Goal: Task Accomplishment & Management: Use online tool/utility

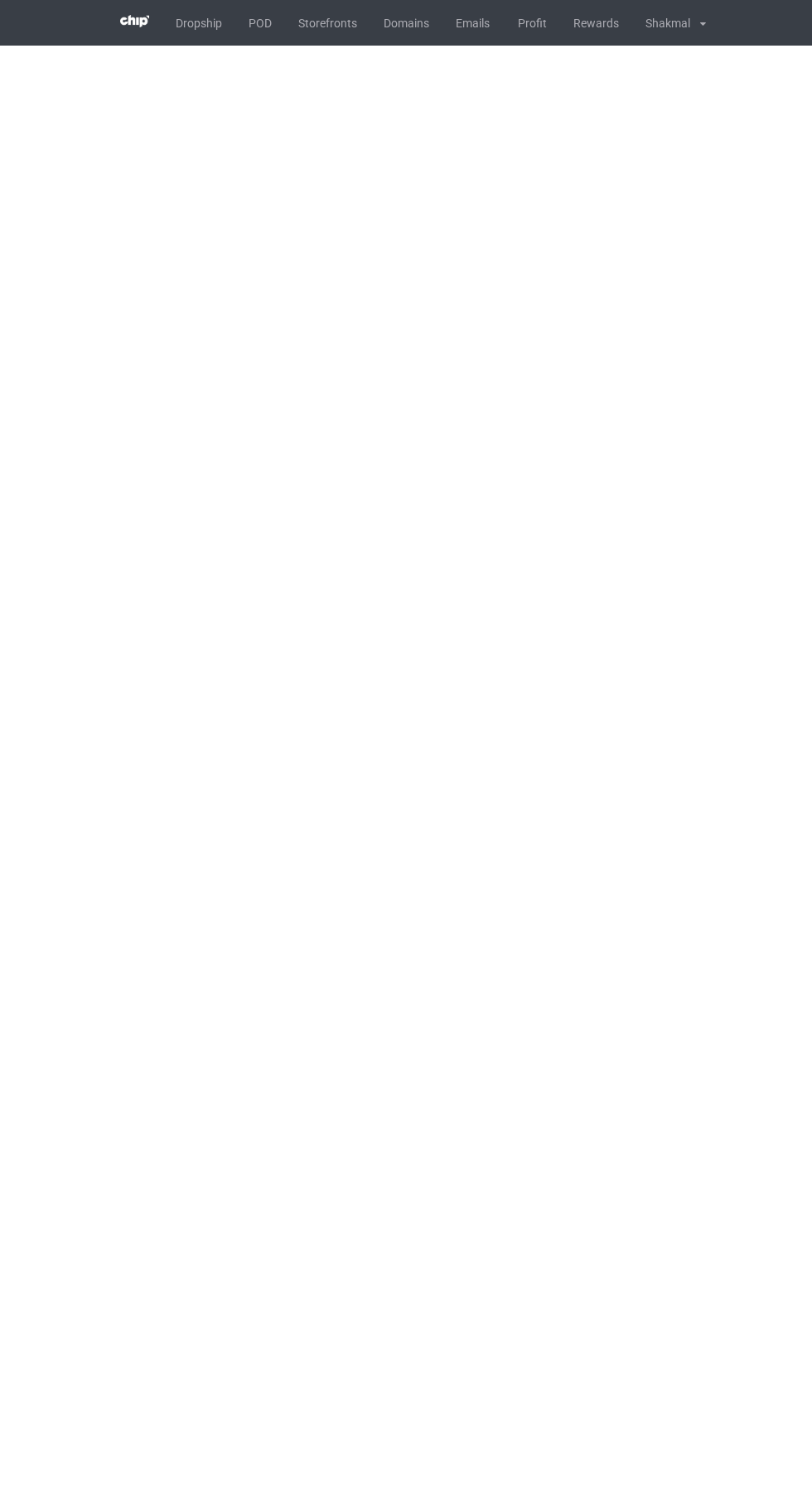
click at [241, 1232] on body "Dropship POD Storefronts Domains Emails Profit Rewards Shakmal Settings Logout …" at bounding box center [406, 746] width 812 height 1492
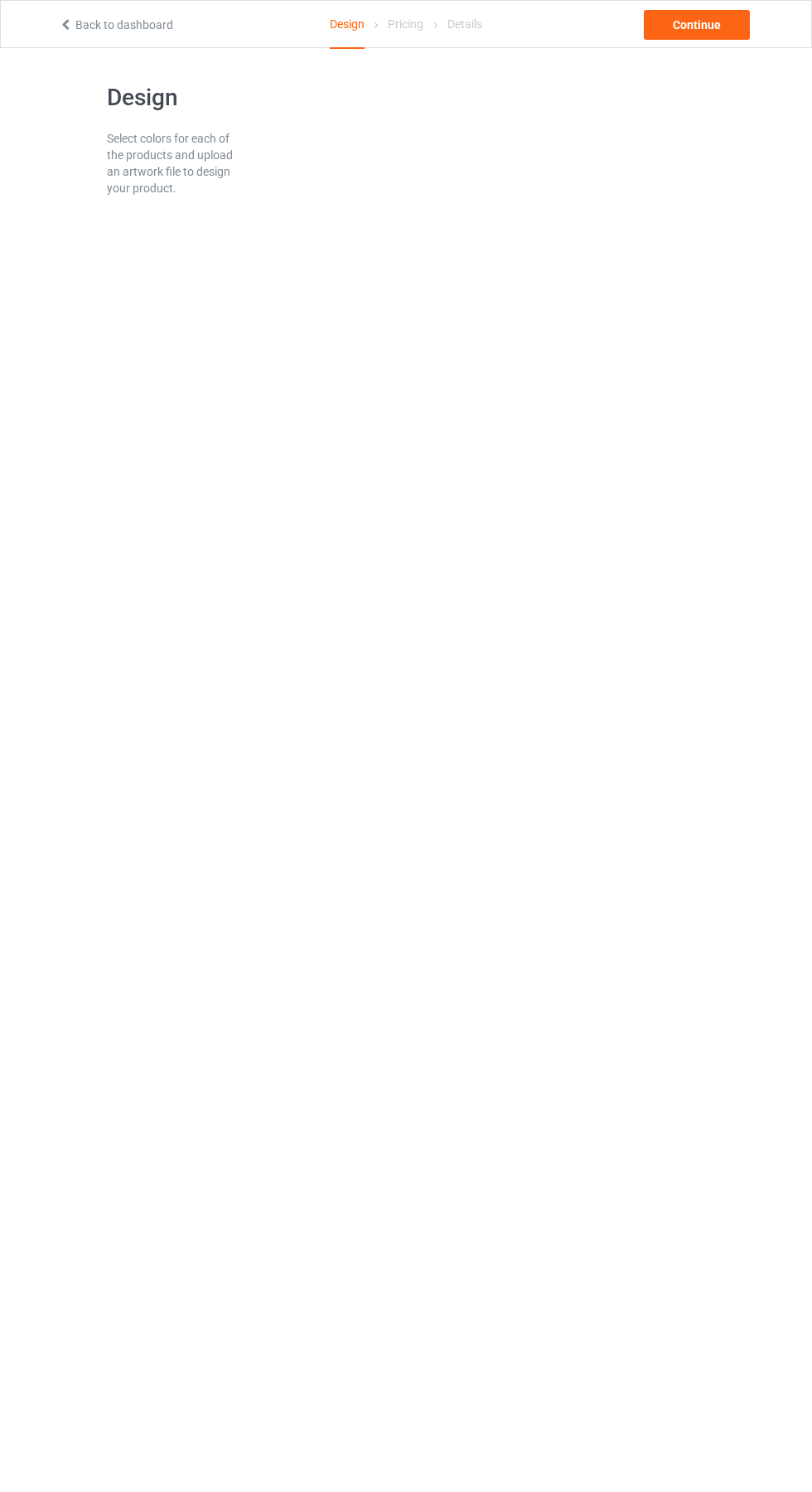
click at [747, 708] on body "Back to dashboard Design Pricing Details Continue Design Select colors for each…" at bounding box center [406, 793] width 812 height 1492
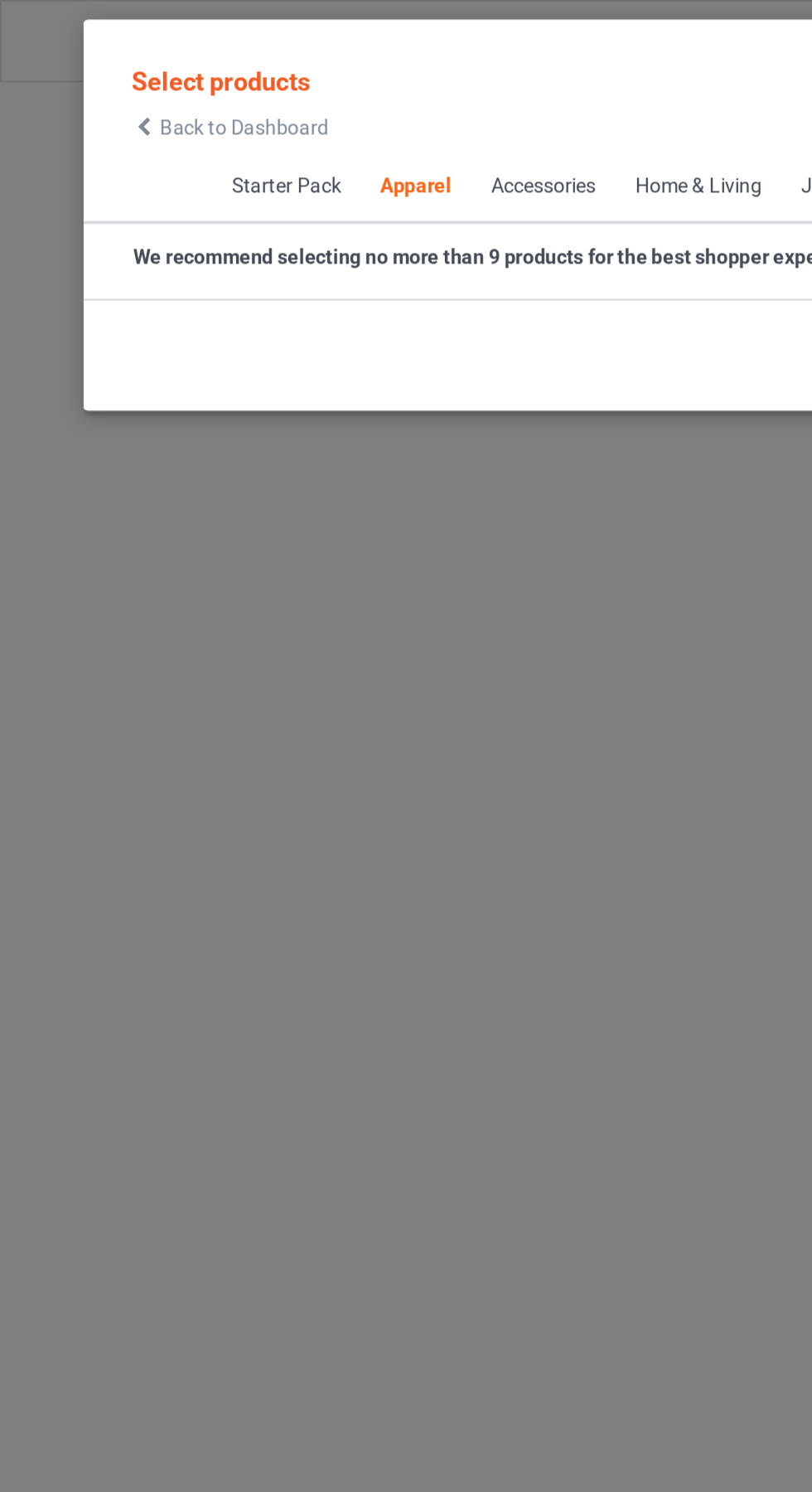
click at [84, 75] on icon at bounding box center [84, 75] width 14 height 12
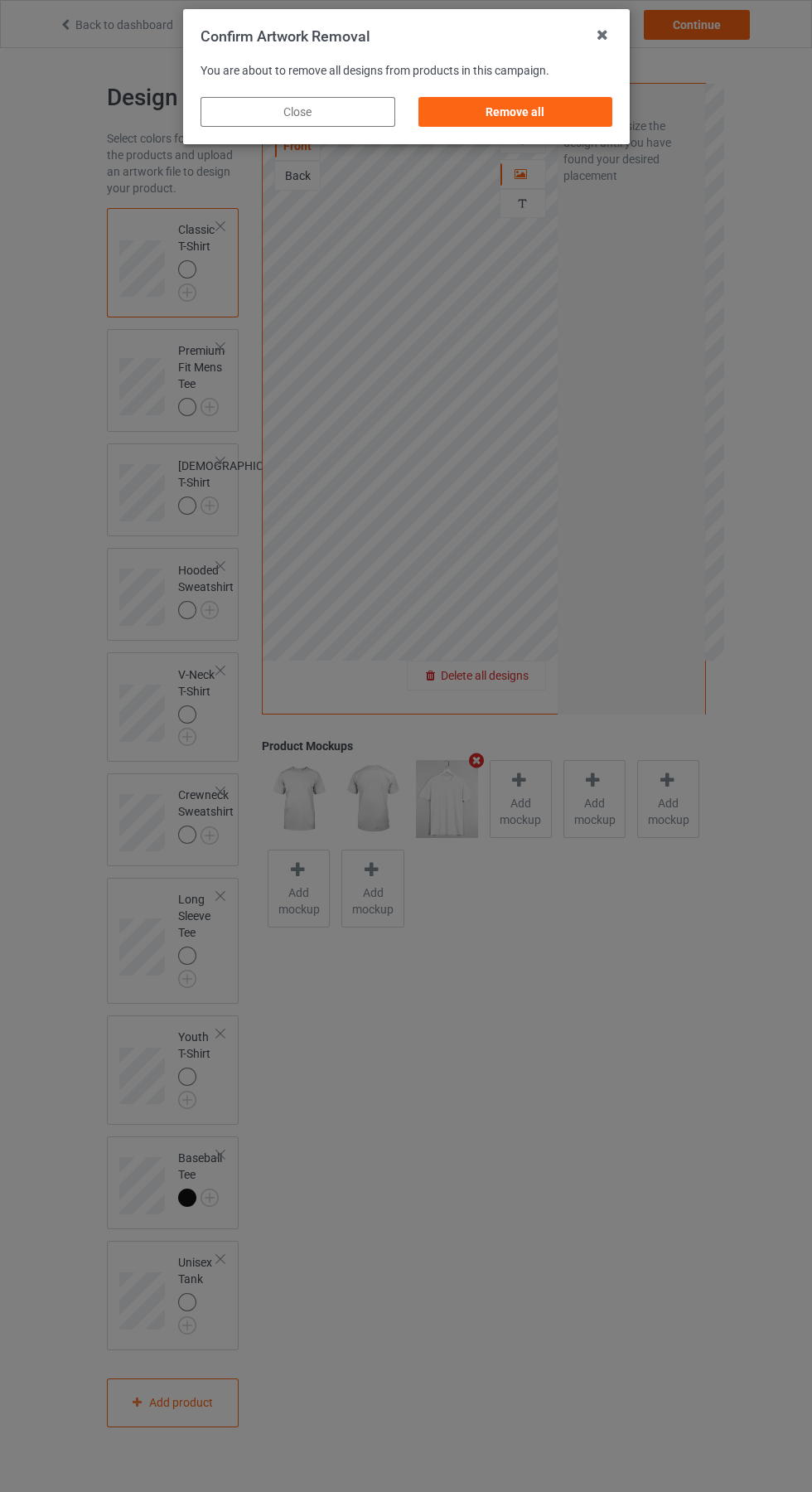
click at [496, 113] on div "Remove all" at bounding box center [514, 112] width 194 height 30
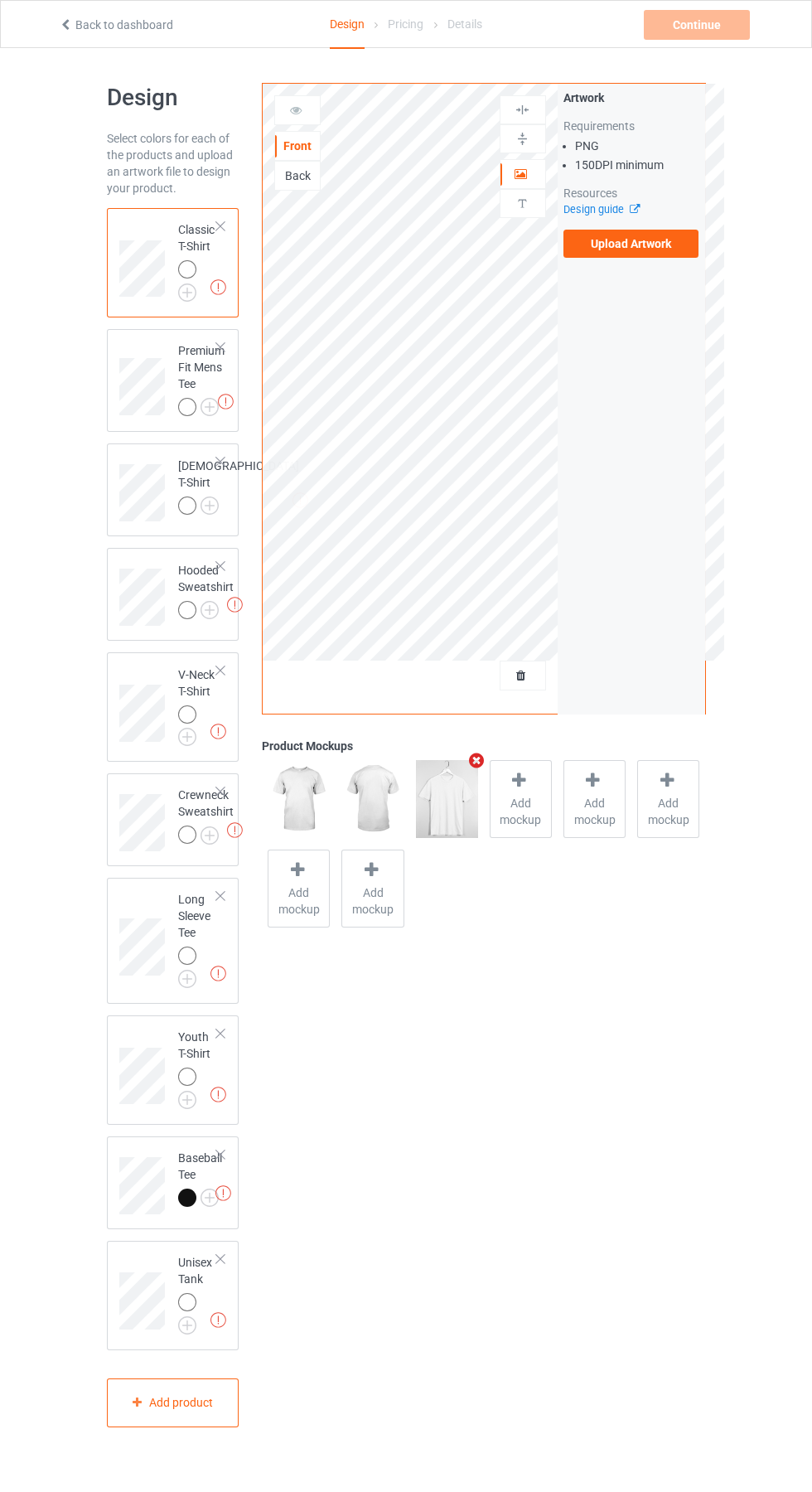
click at [617, 243] on label "Upload Artwork" at bounding box center [631, 243] width 135 height 28
click at [0, 0] on input "Upload Artwork" at bounding box center [0, 0] width 0 height 0
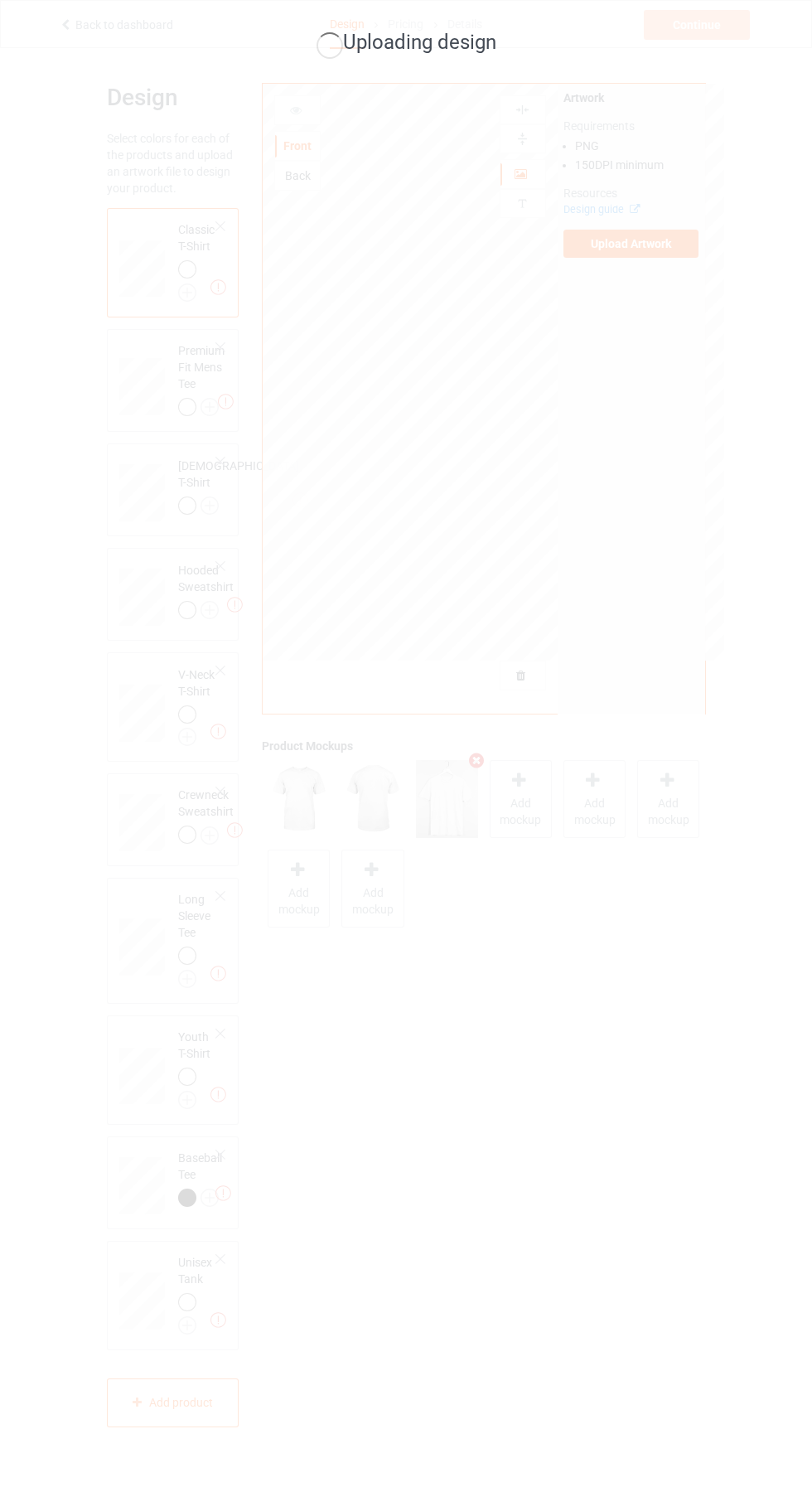
click at [729, 657] on div "Uploading design" at bounding box center [406, 746] width 812 height 1492
click at [671, 636] on div "Uploading design" at bounding box center [406, 746] width 812 height 1492
click at [744, 642] on div "Uploading design" at bounding box center [406, 746] width 812 height 1492
click at [712, 661] on div "Uploading design" at bounding box center [406, 746] width 812 height 1492
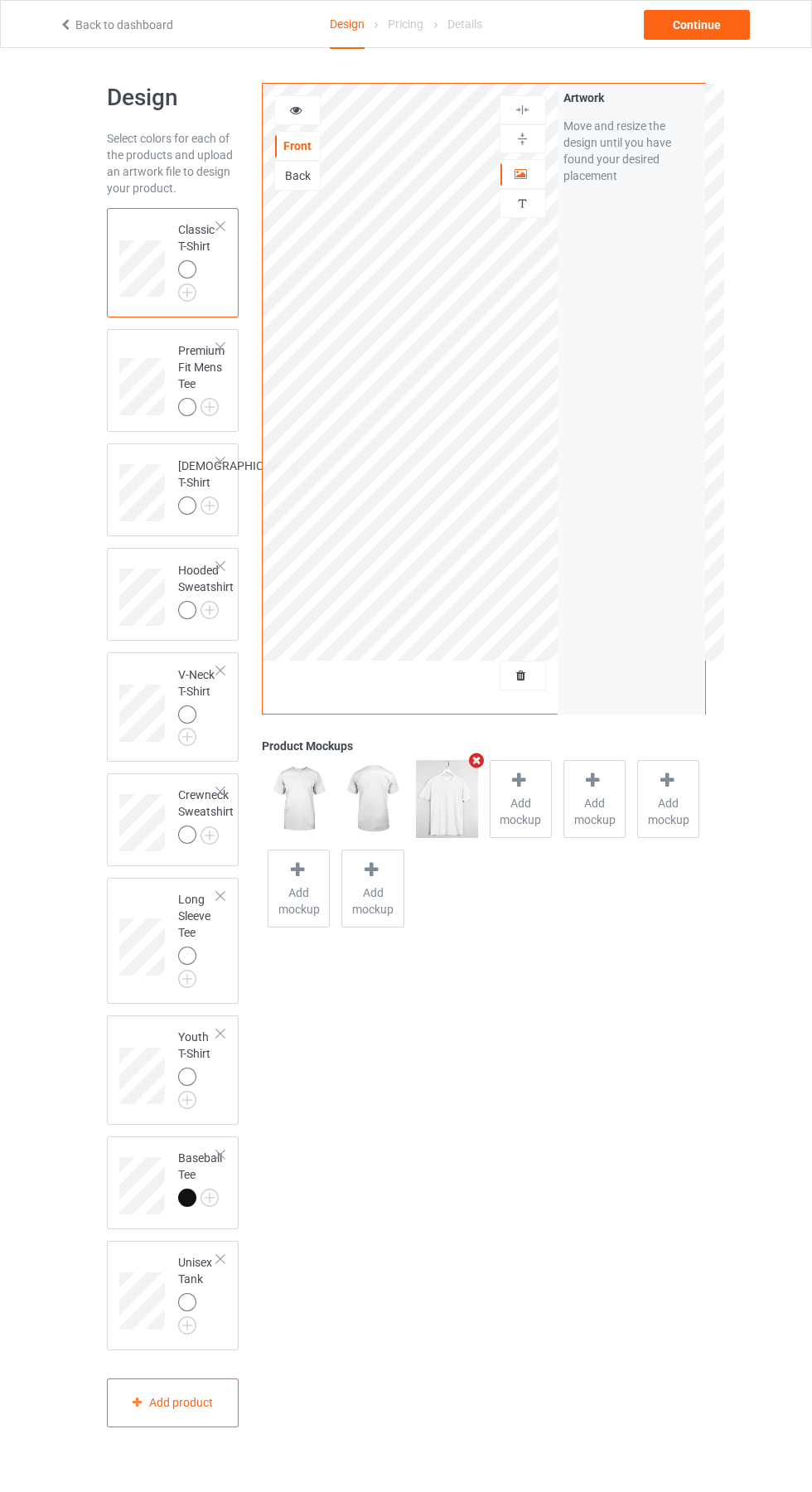
click at [520, 782] on icon at bounding box center [518, 779] width 21 height 17
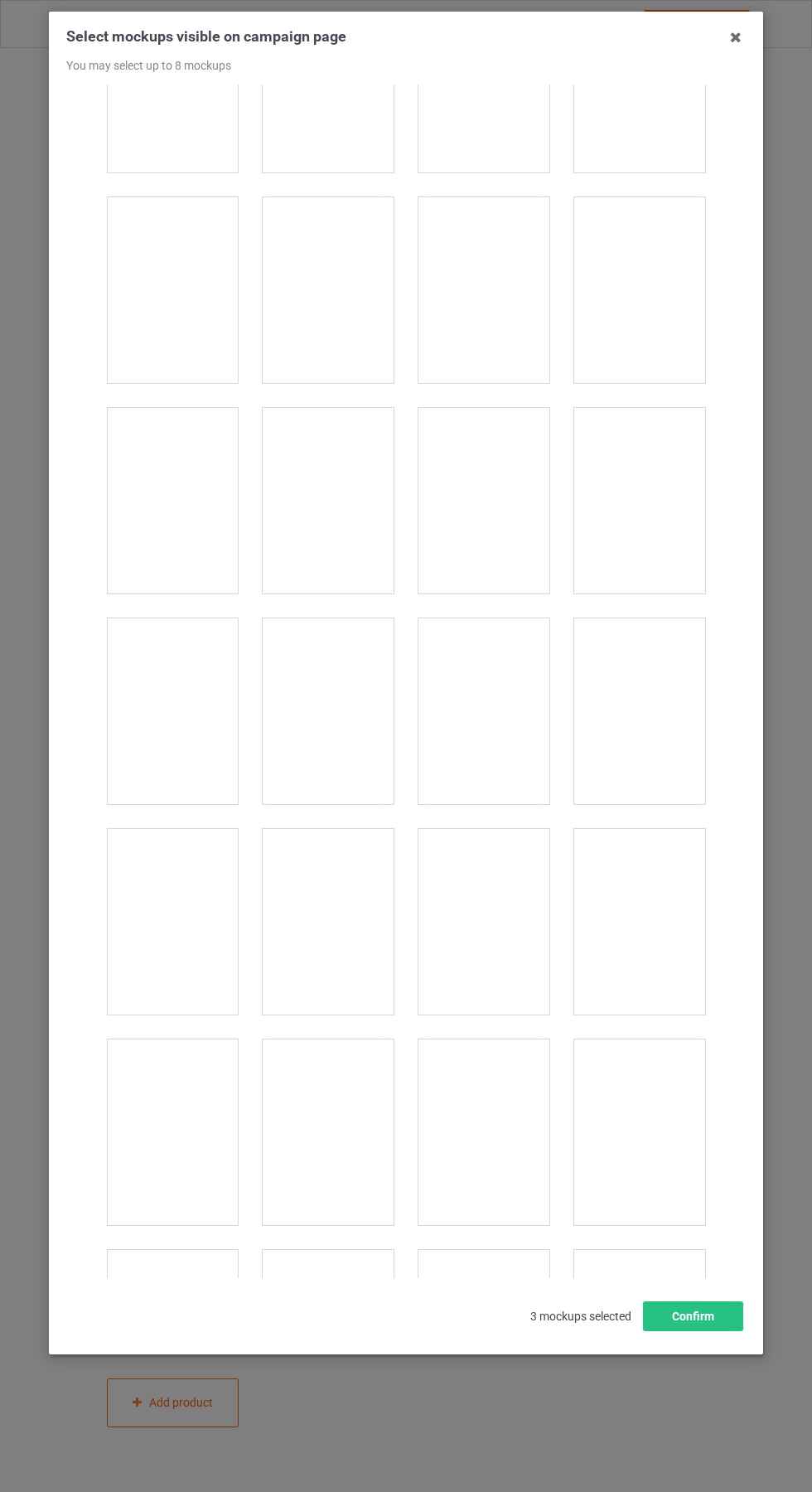
scroll to position [2218, 0]
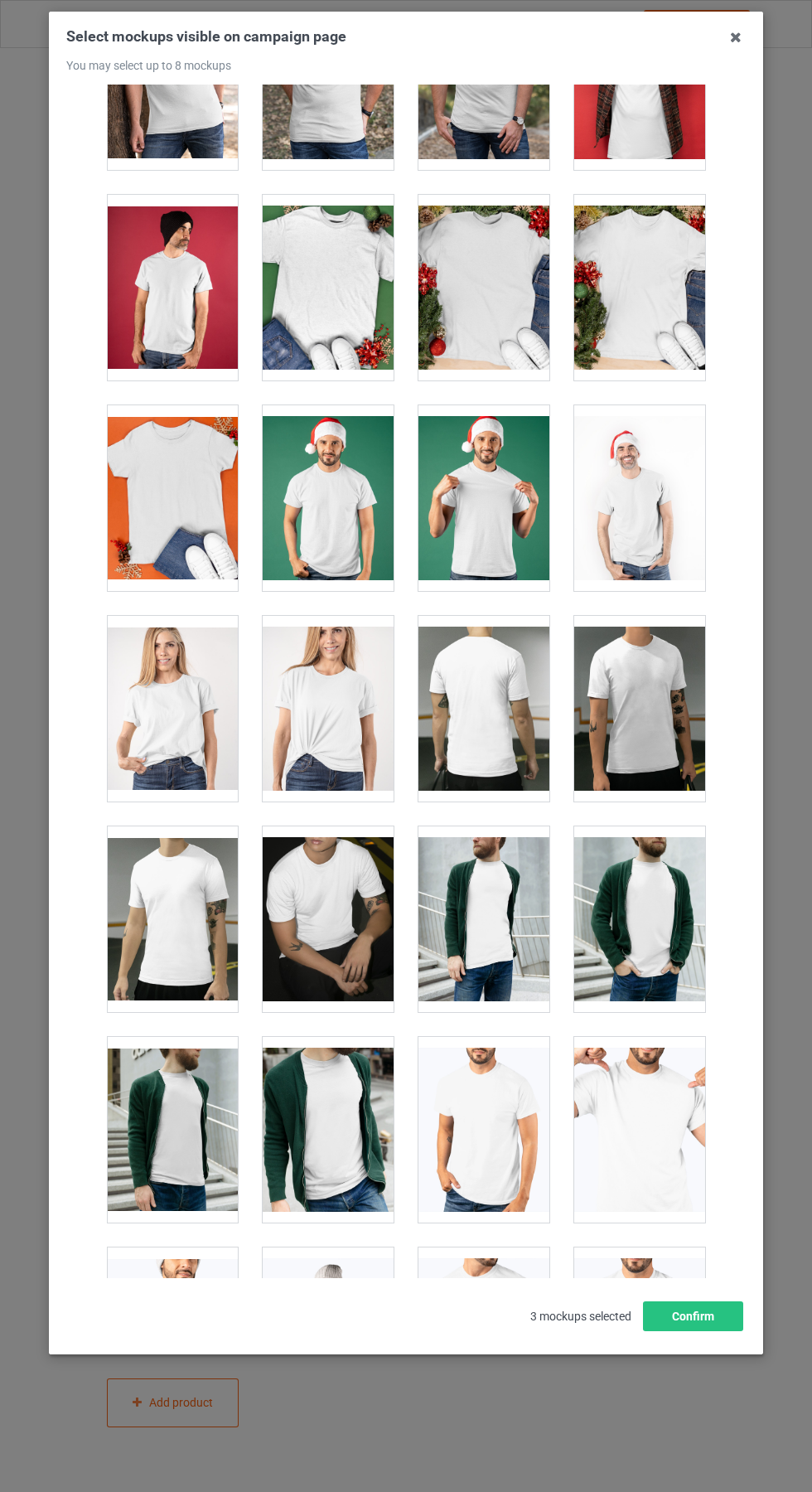
click at [360, 518] on div at bounding box center [328, 498] width 131 height 185
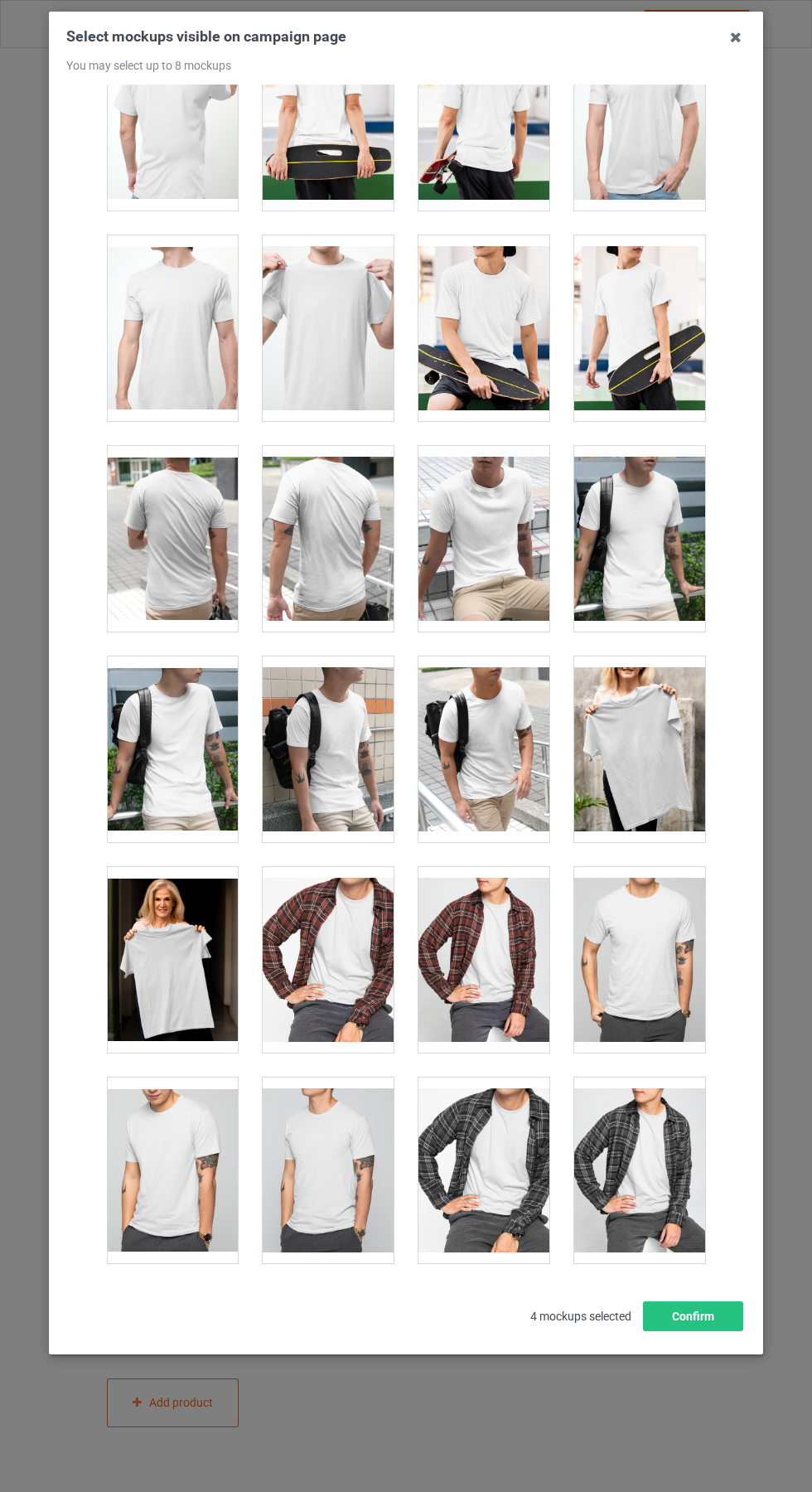
scroll to position [3849, 0]
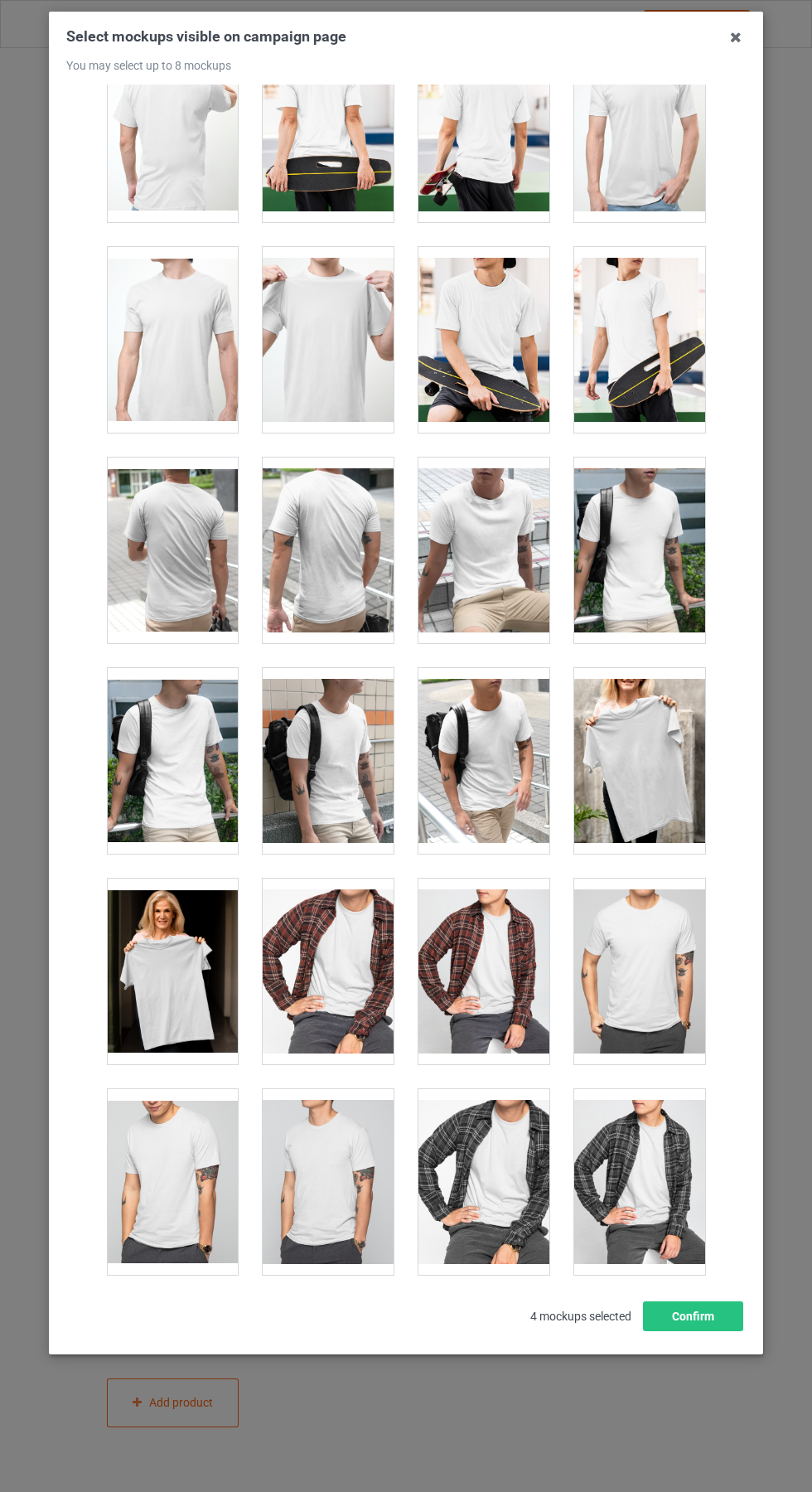
click at [319, 342] on div at bounding box center [328, 340] width 131 height 185
click at [746, 24] on icon at bounding box center [735, 37] width 27 height 27
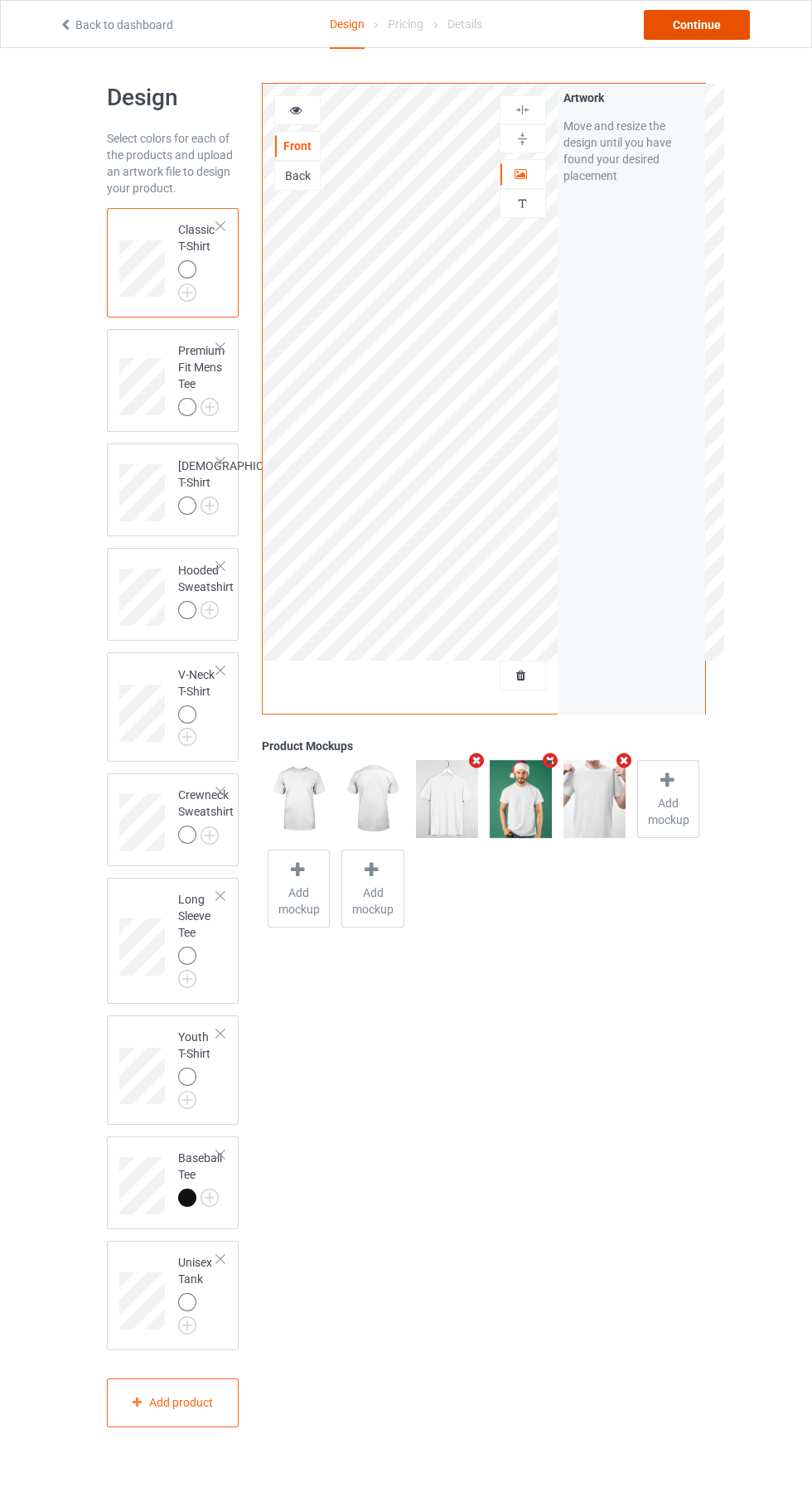
click at [707, 33] on div "Continue" at bounding box center [696, 25] width 106 height 30
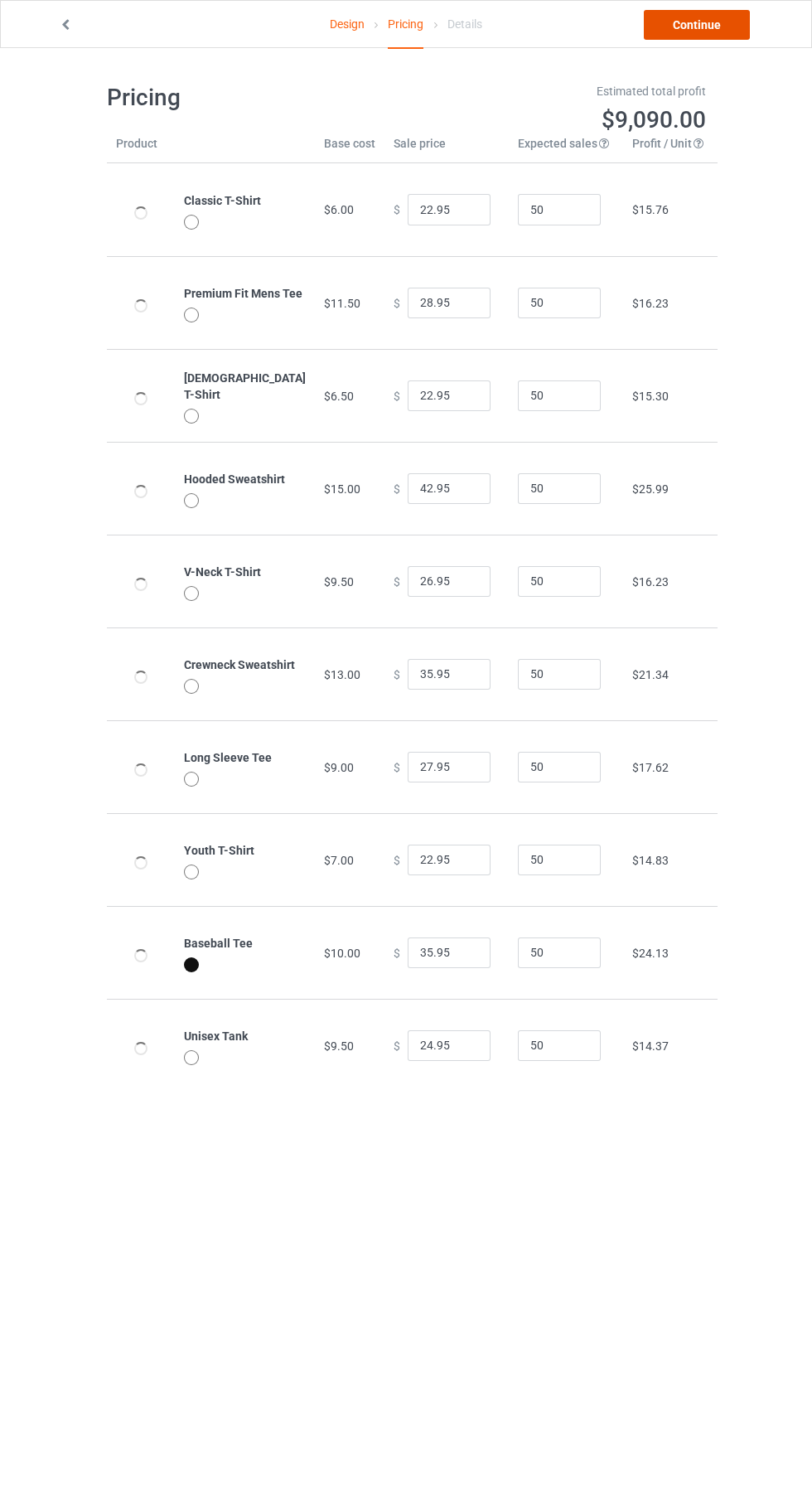
click at [724, 26] on link "Continue" at bounding box center [696, 25] width 106 height 30
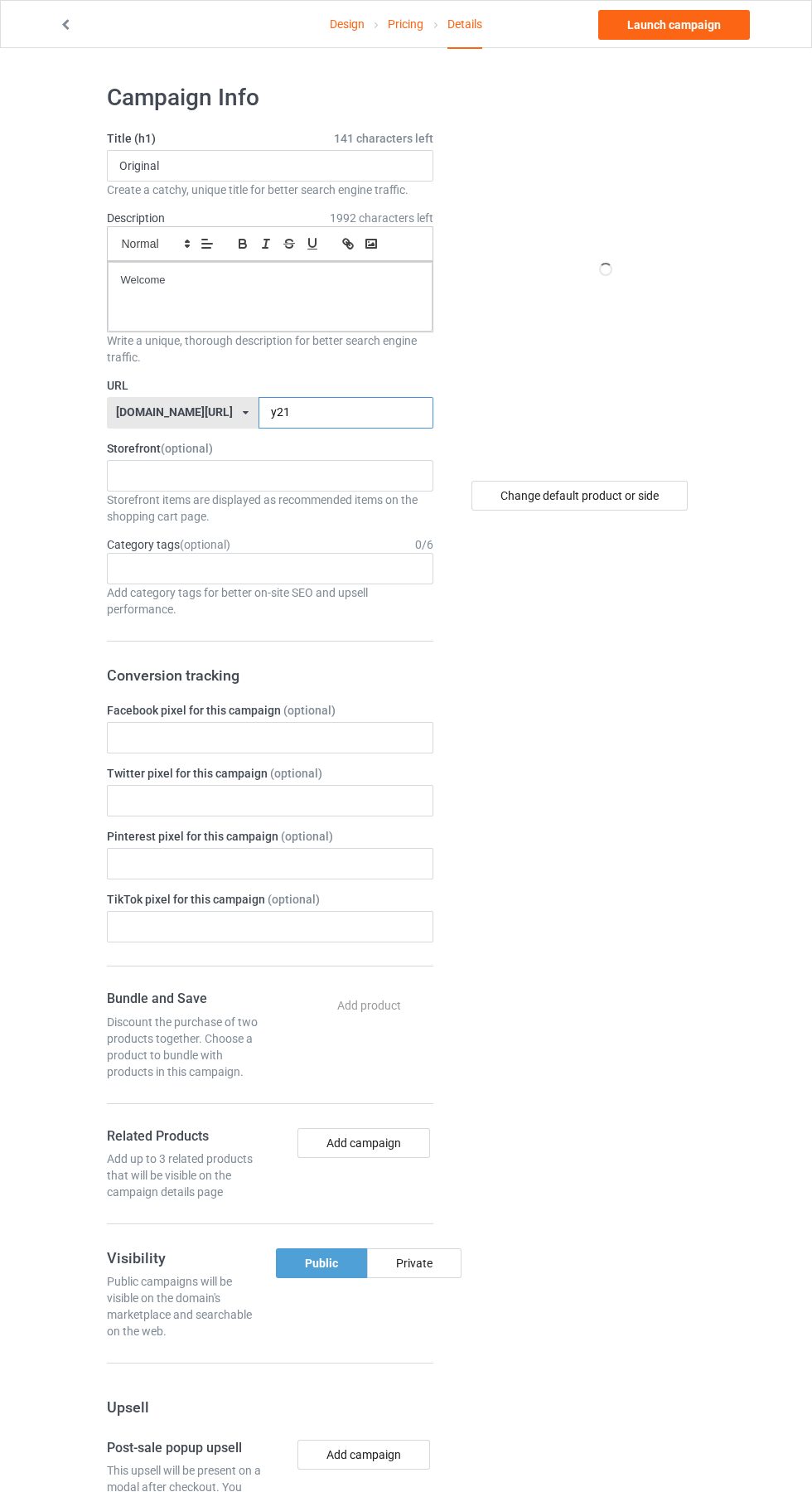
click at [302, 413] on input "y21" at bounding box center [345, 413] width 174 height 32
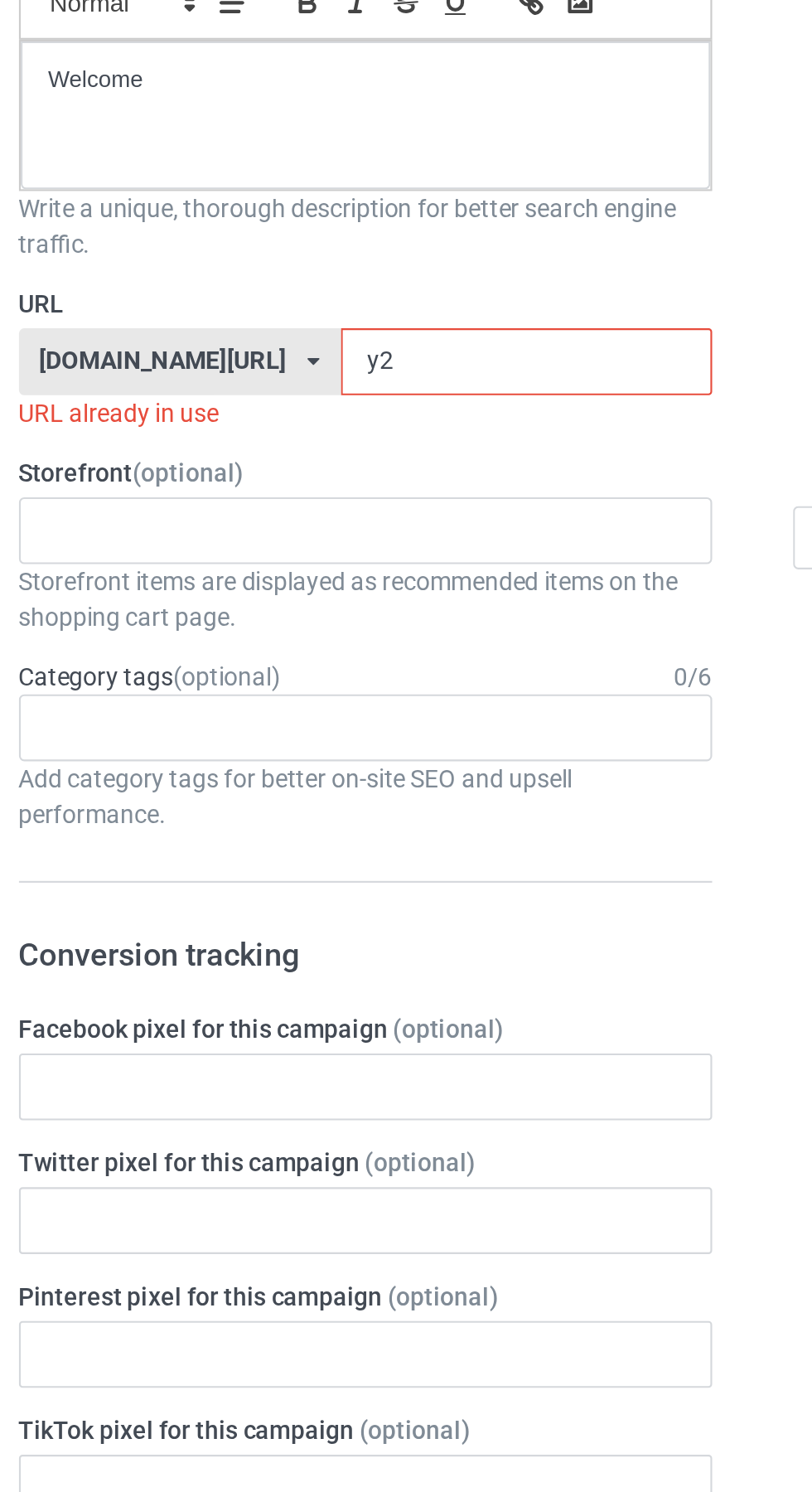
type input "y"
type input "Gp4"
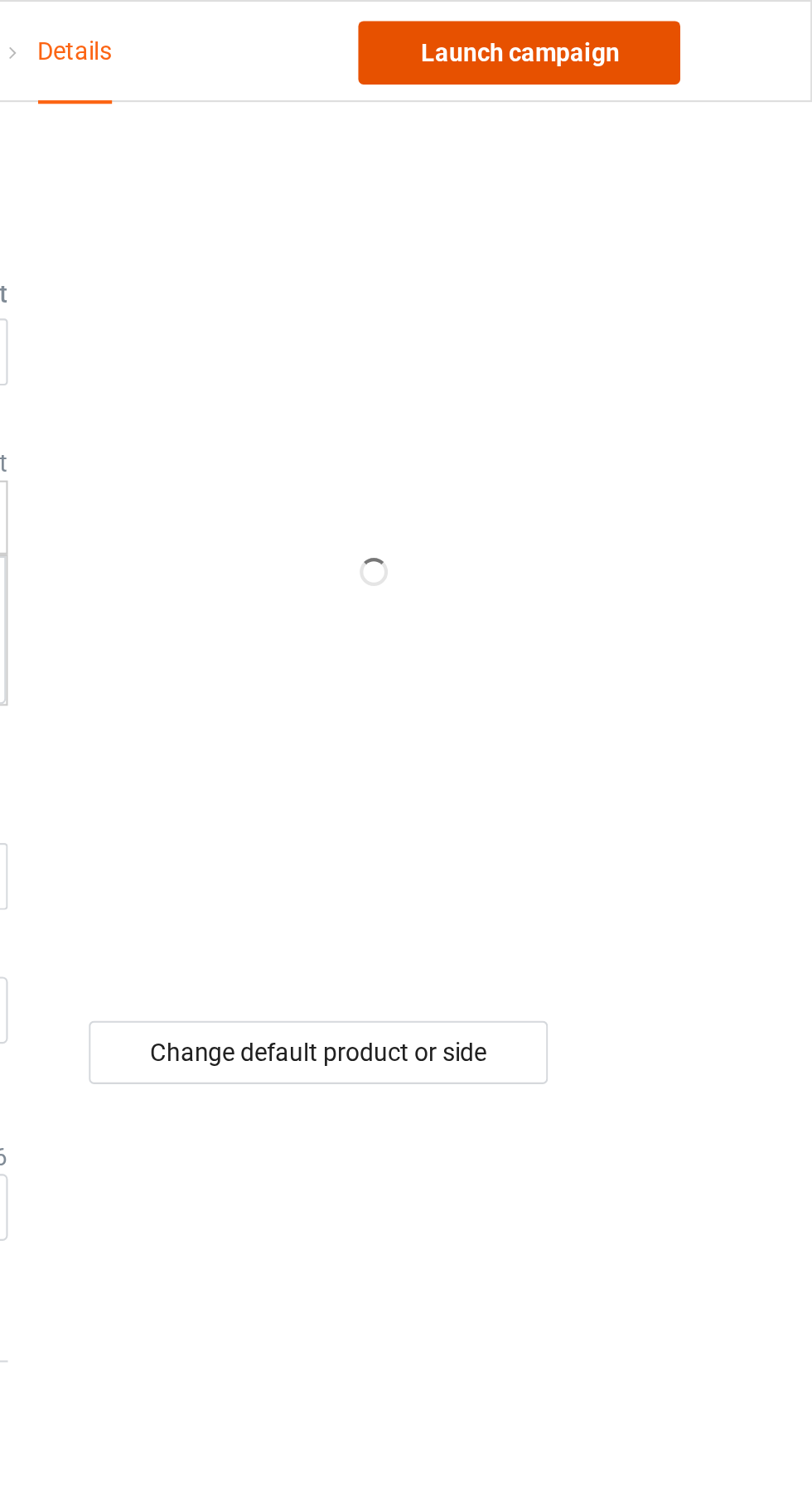
click at [711, 24] on link "Launch campaign" at bounding box center [674, 25] width 151 height 30
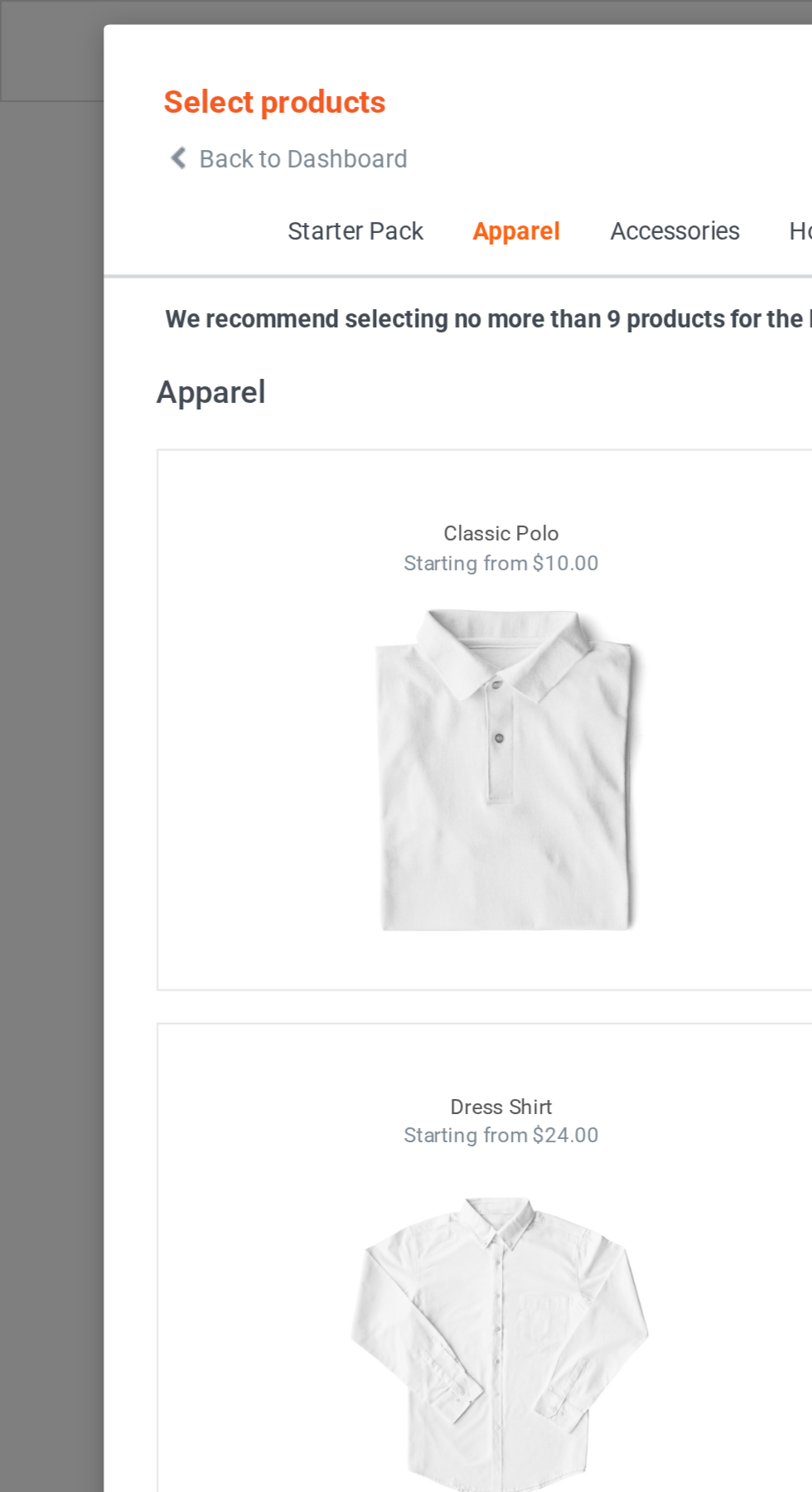
click at [84, 75] on icon at bounding box center [84, 75] width 14 height 12
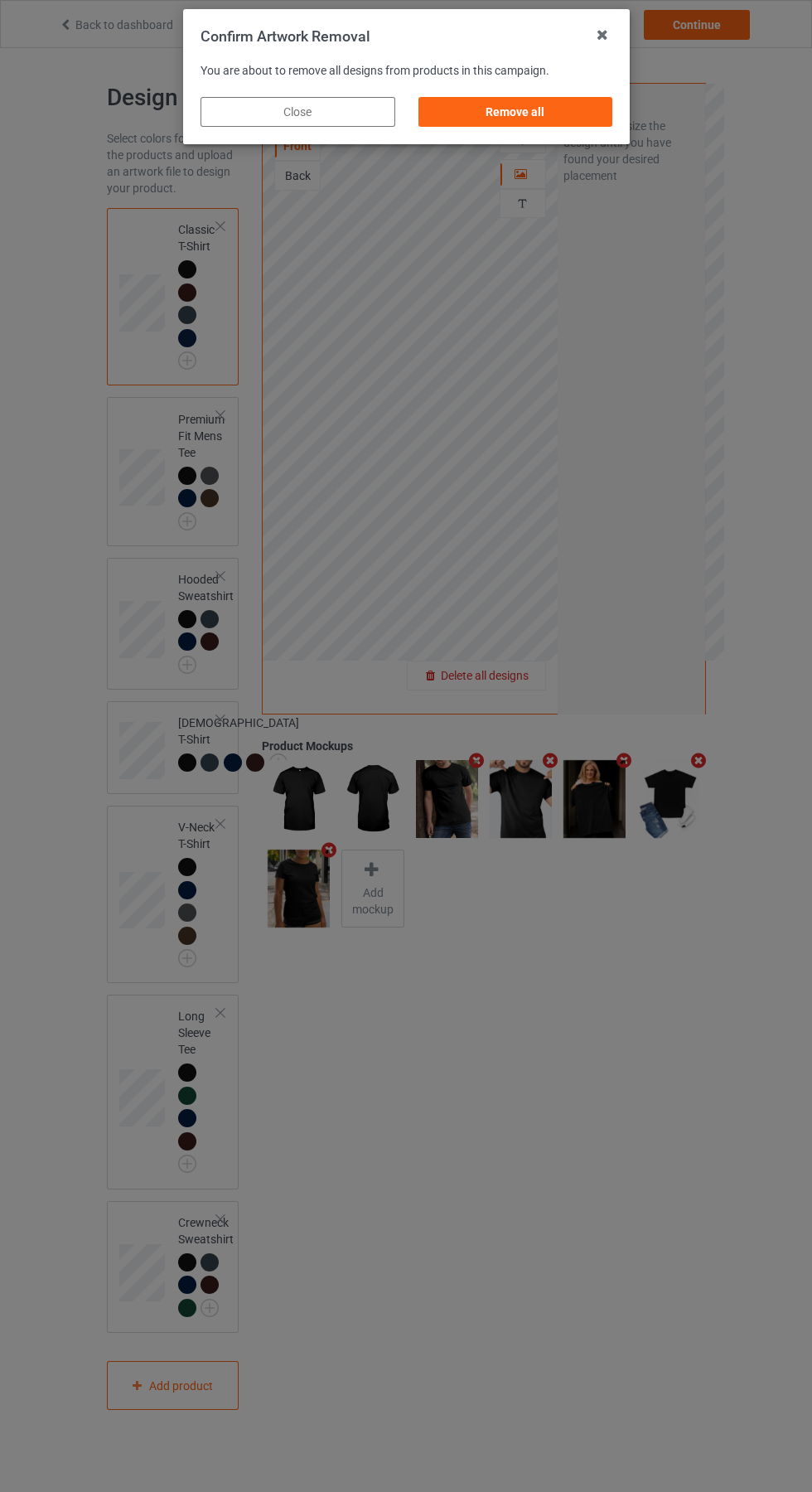
click at [538, 118] on div "Remove all" at bounding box center [514, 112] width 194 height 30
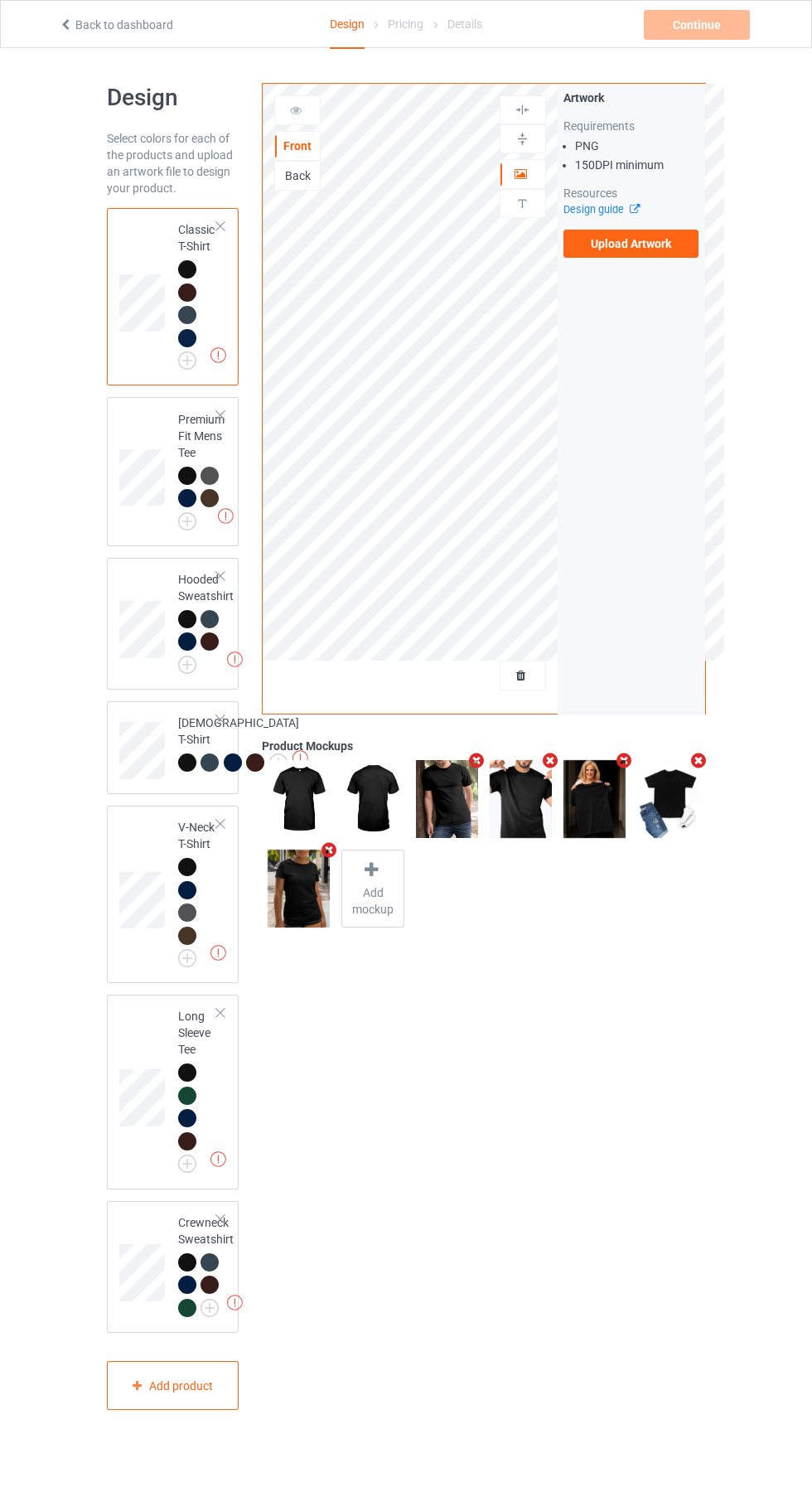
click at [642, 250] on label "Upload Artwork" at bounding box center [631, 243] width 135 height 28
click at [0, 0] on input "Upload Artwork" at bounding box center [0, 0] width 0 height 0
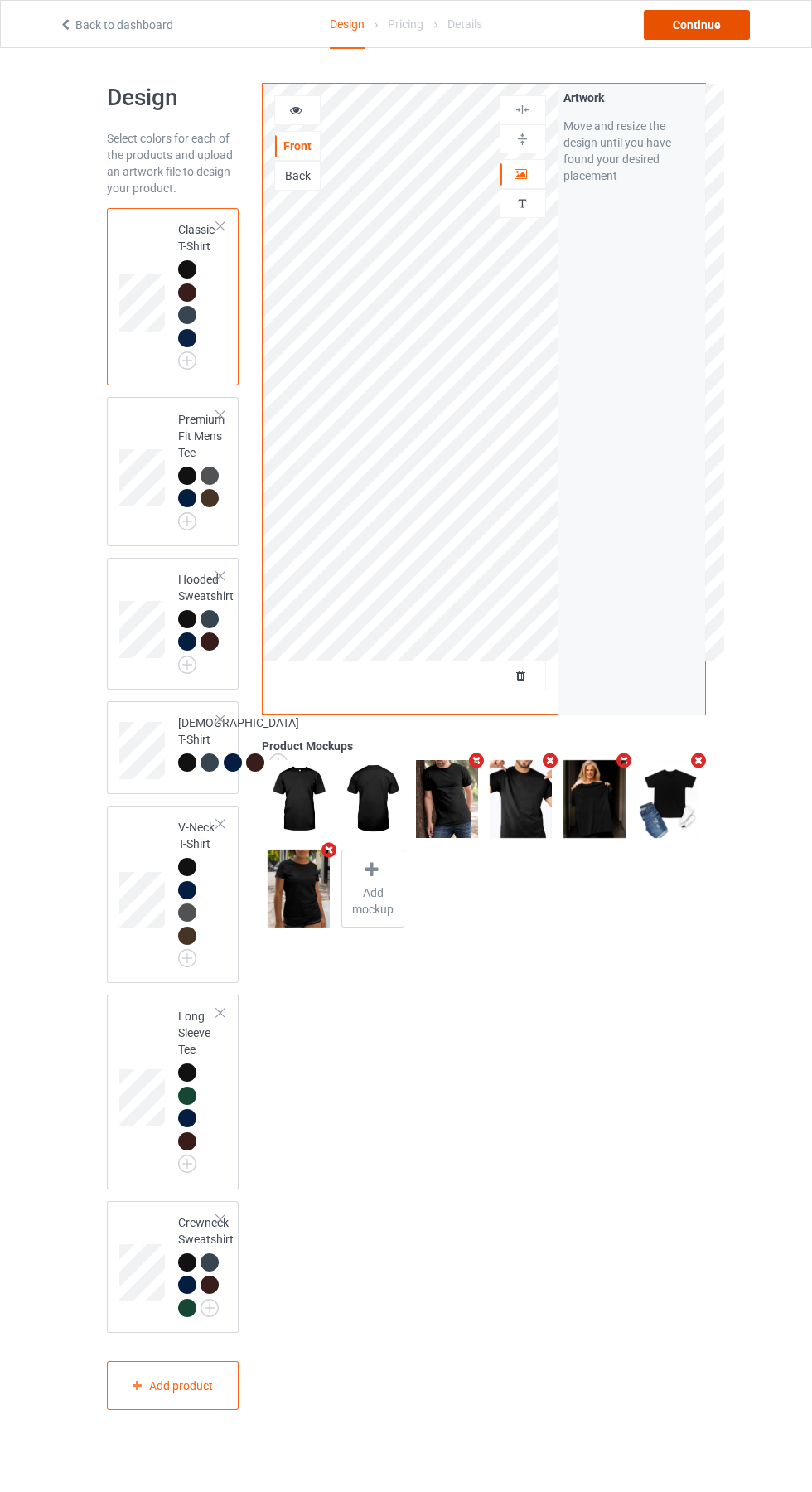
click at [700, 24] on div "Continue" at bounding box center [696, 25] width 106 height 30
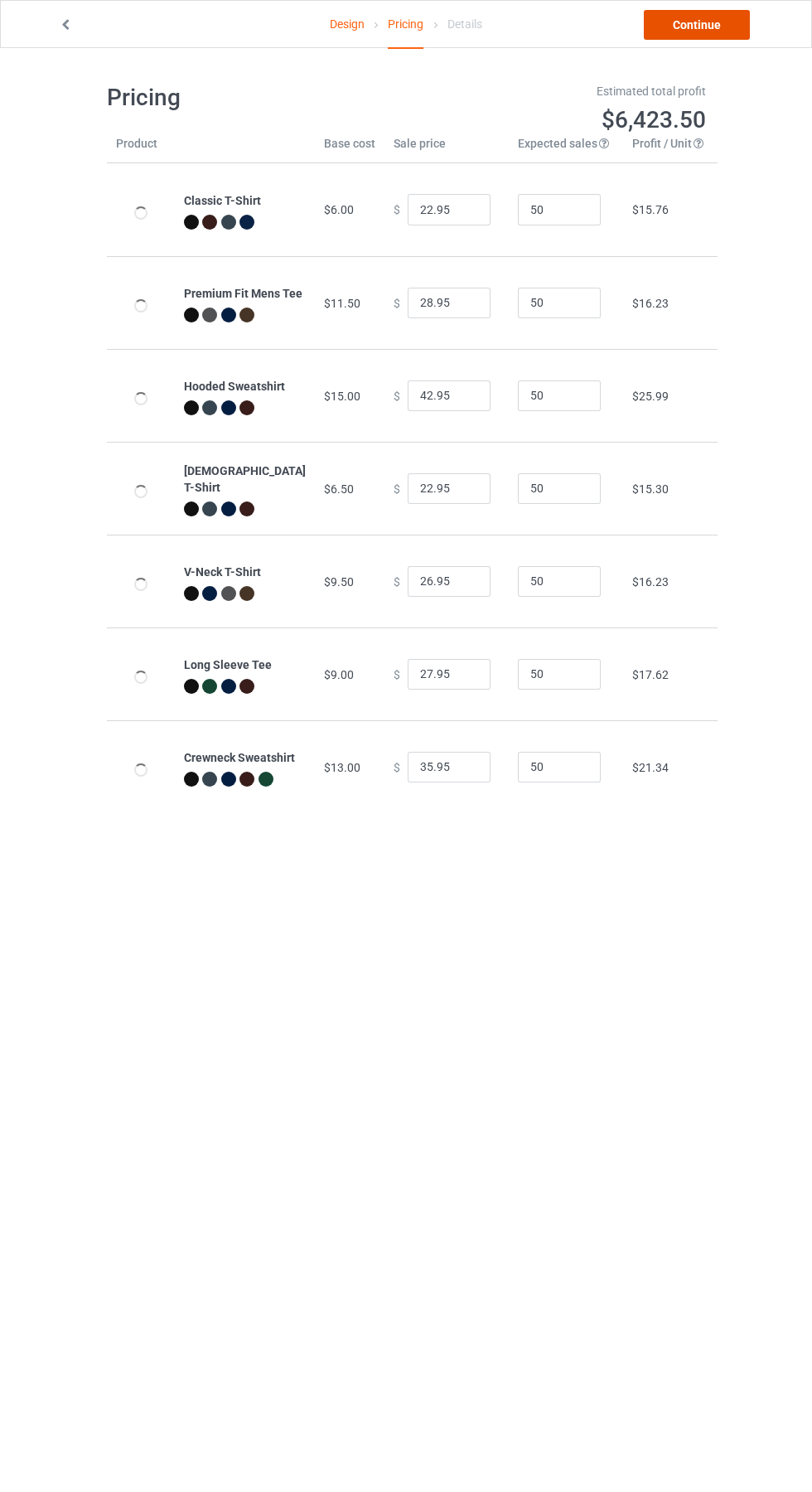
click at [704, 20] on link "Continue" at bounding box center [696, 25] width 106 height 30
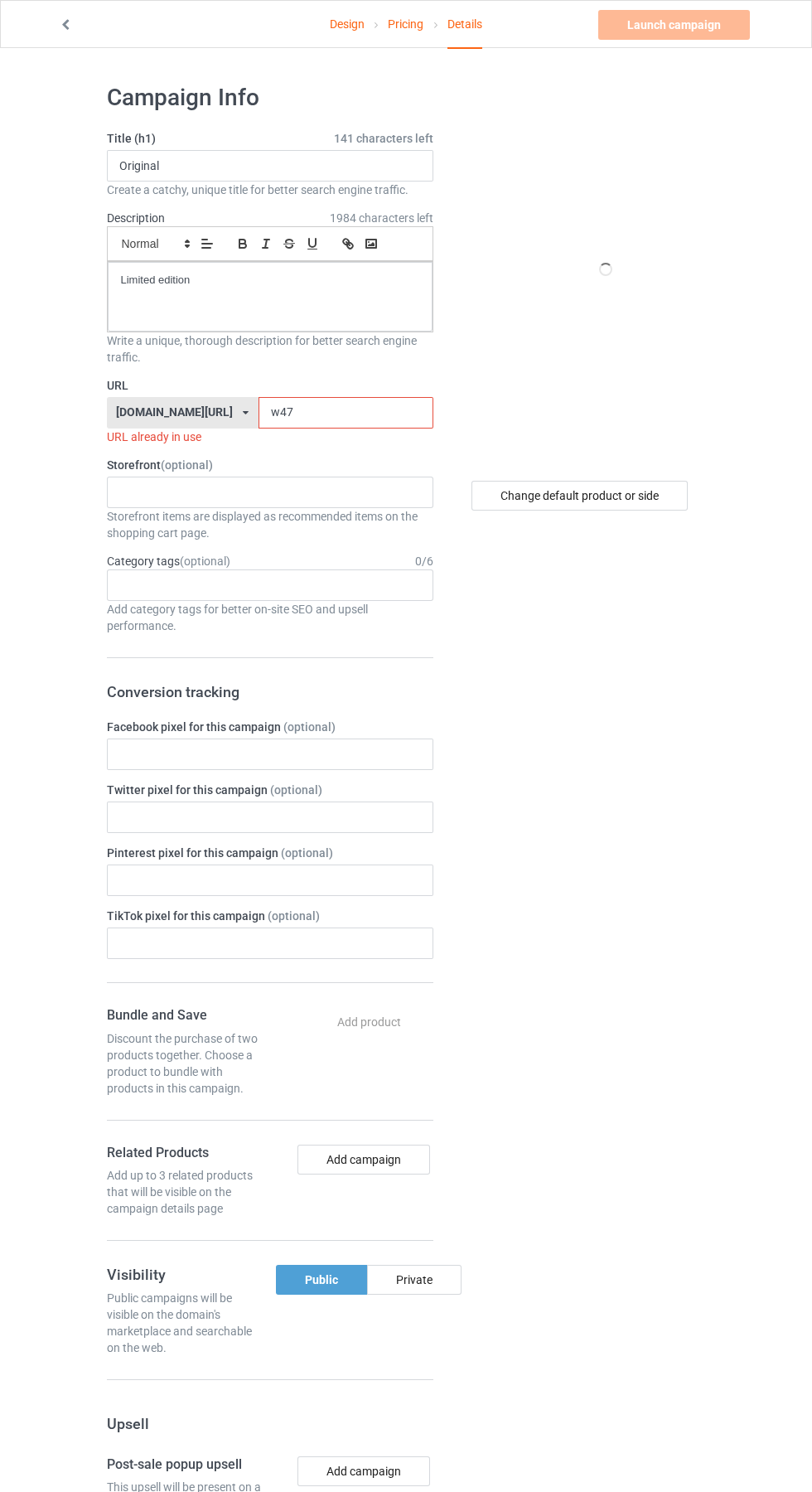
click at [288, 413] on input "w47" at bounding box center [345, 413] width 174 height 32
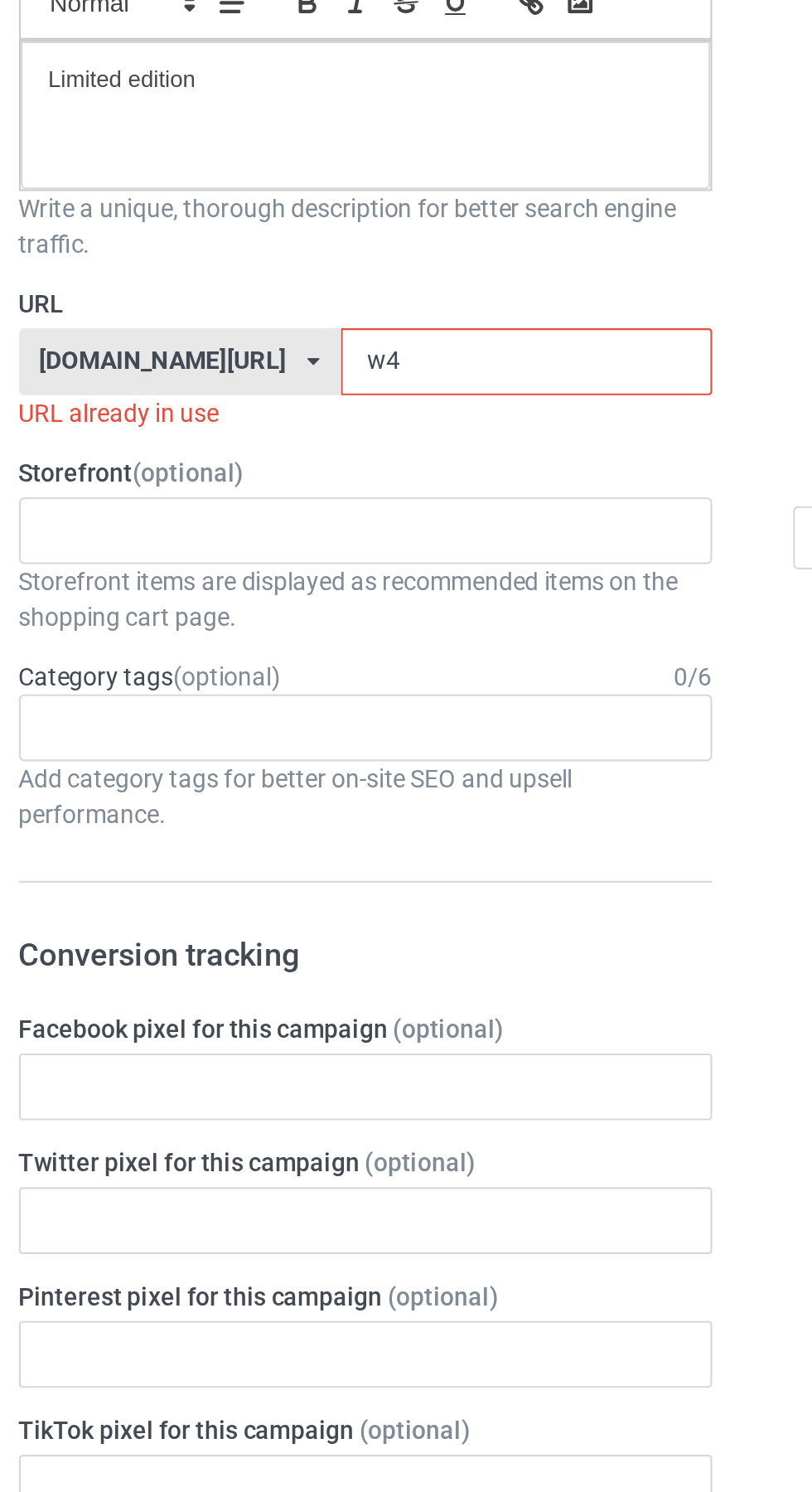
type input "w"
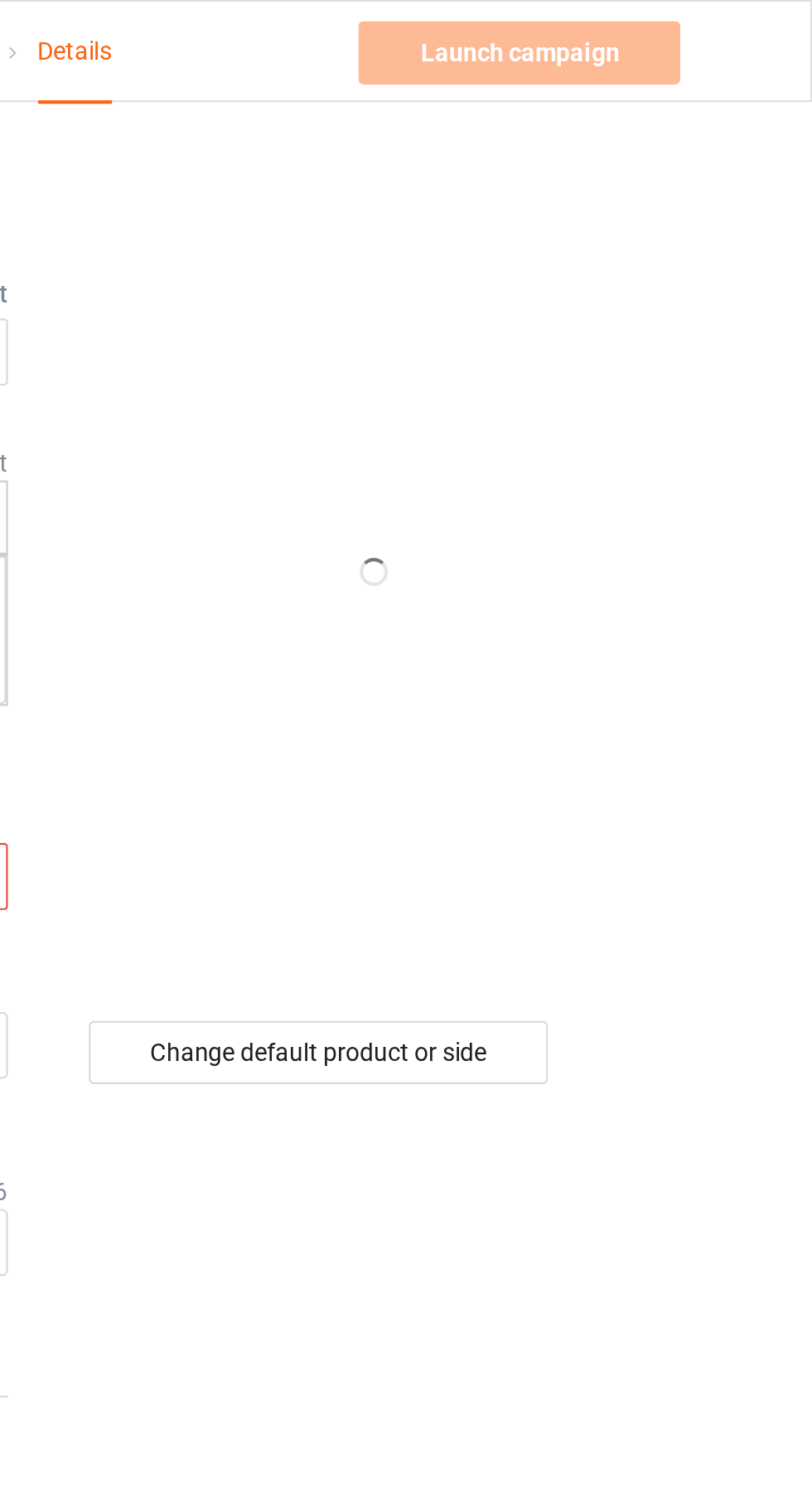
type input "Tv4"
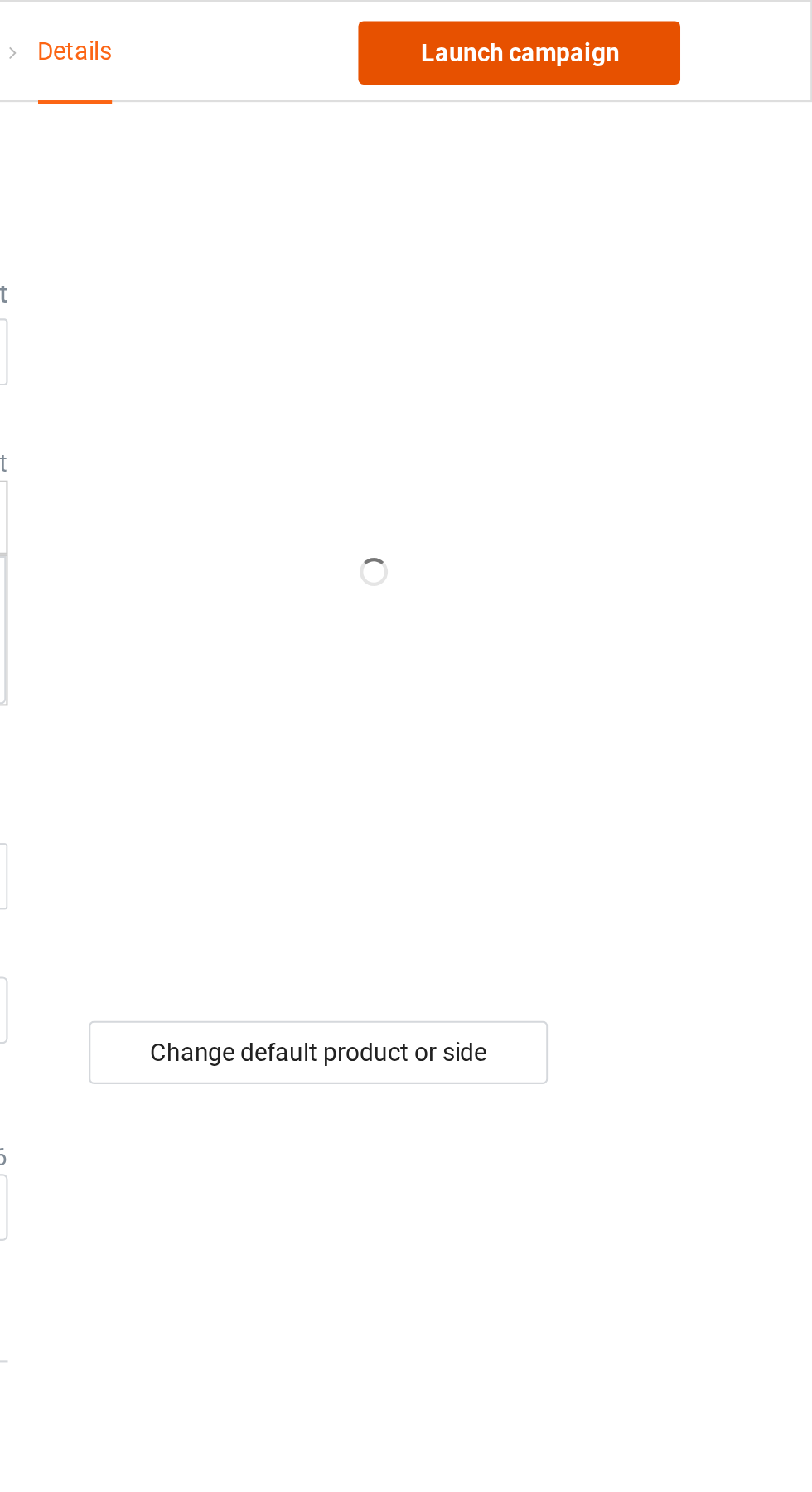
click at [685, 26] on link "Launch campaign" at bounding box center [674, 25] width 151 height 30
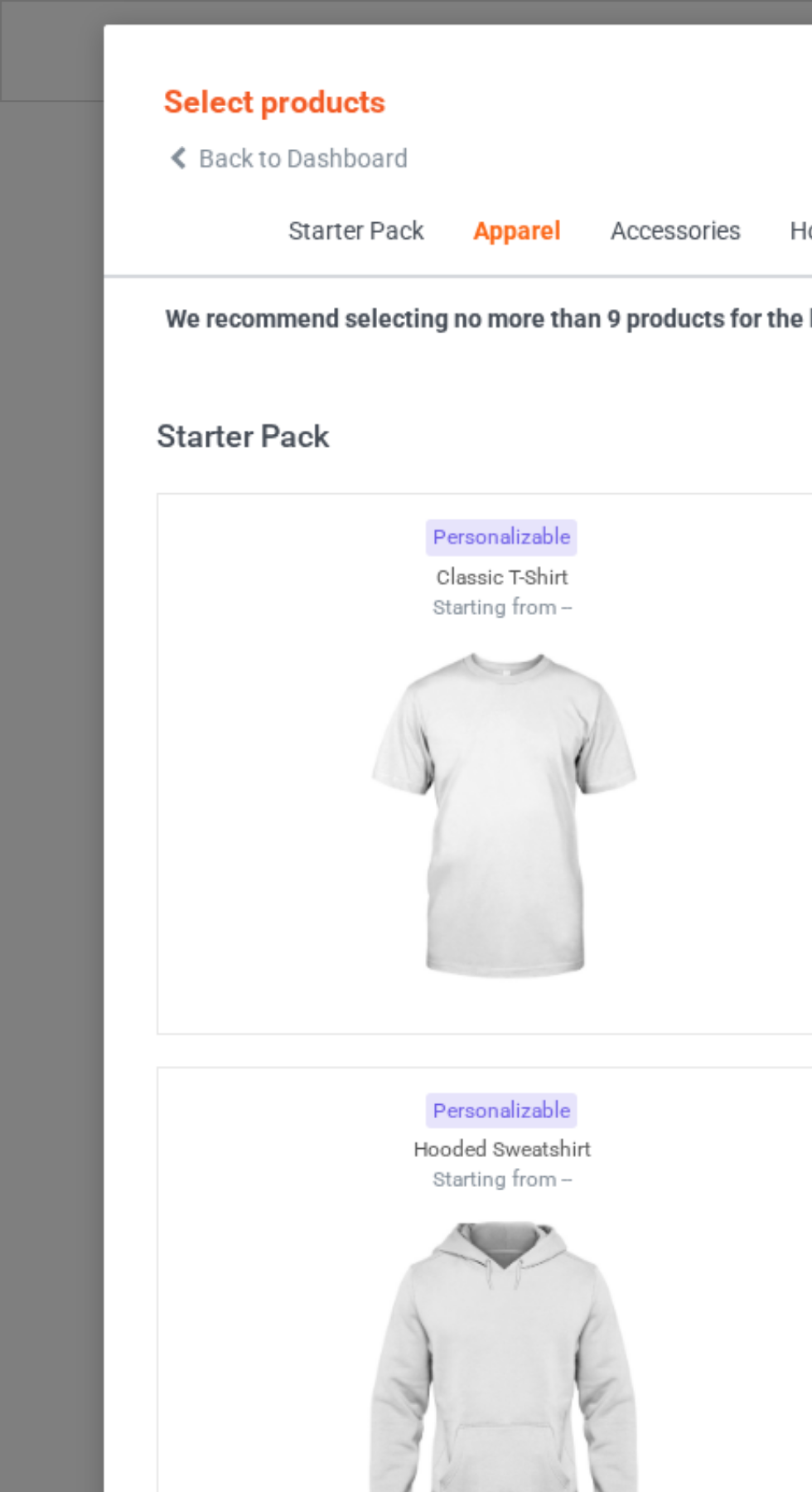
click at [100, 75] on span "Back to Dashboard" at bounding box center [142, 74] width 99 height 13
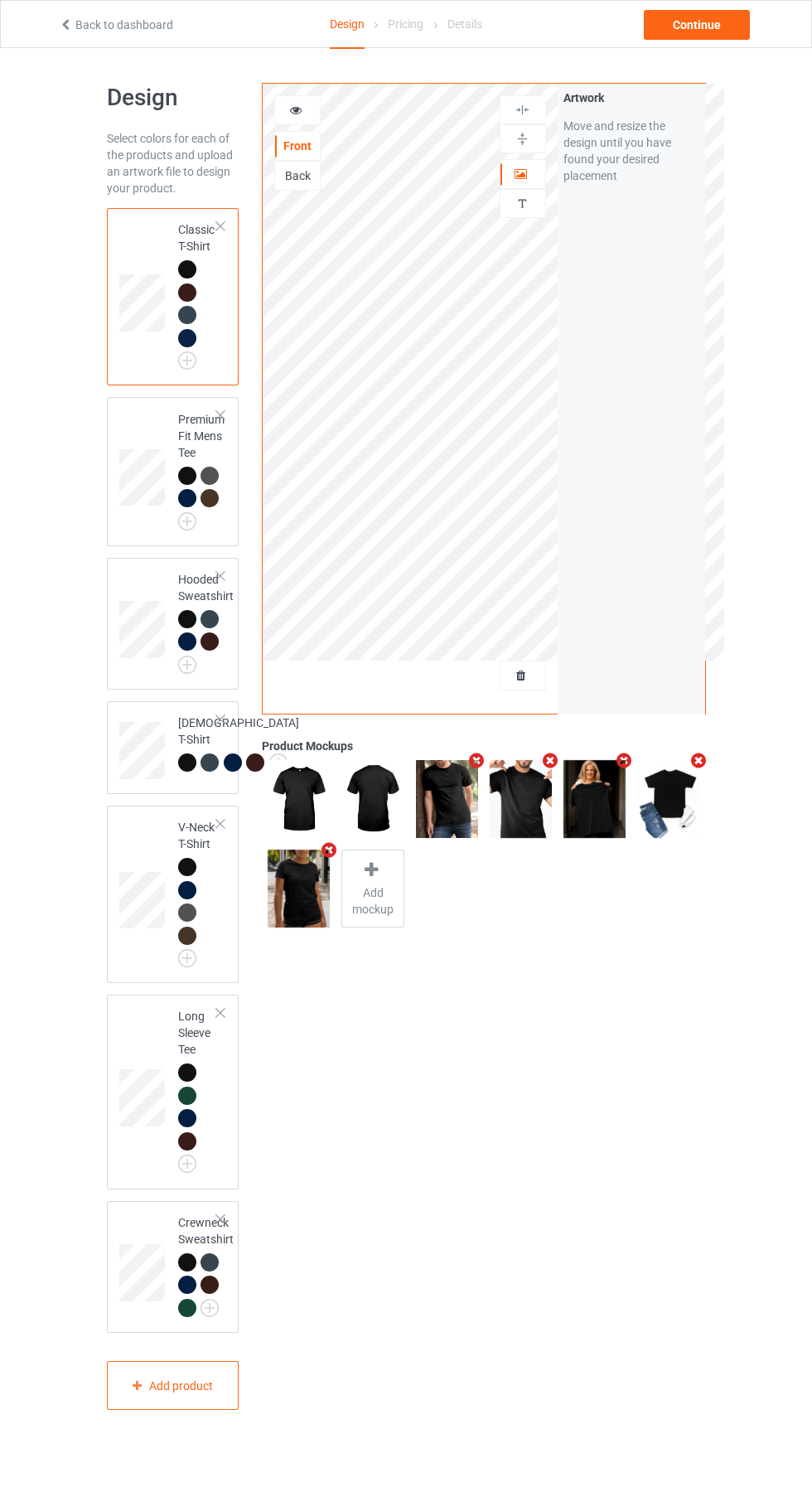
click at [534, 672] on div at bounding box center [522, 675] width 45 height 17
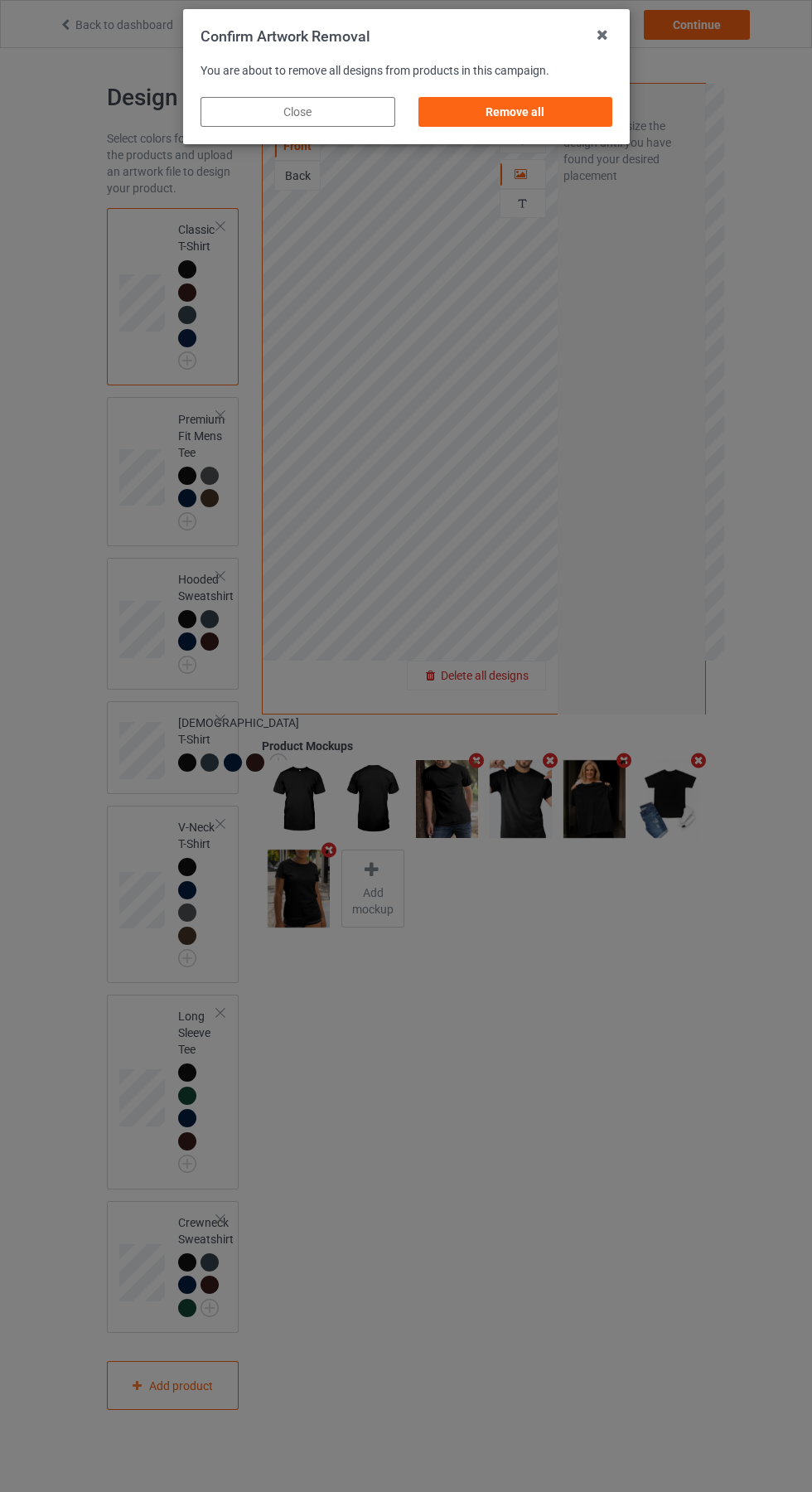
click at [541, 117] on div "Remove all" at bounding box center [514, 112] width 194 height 30
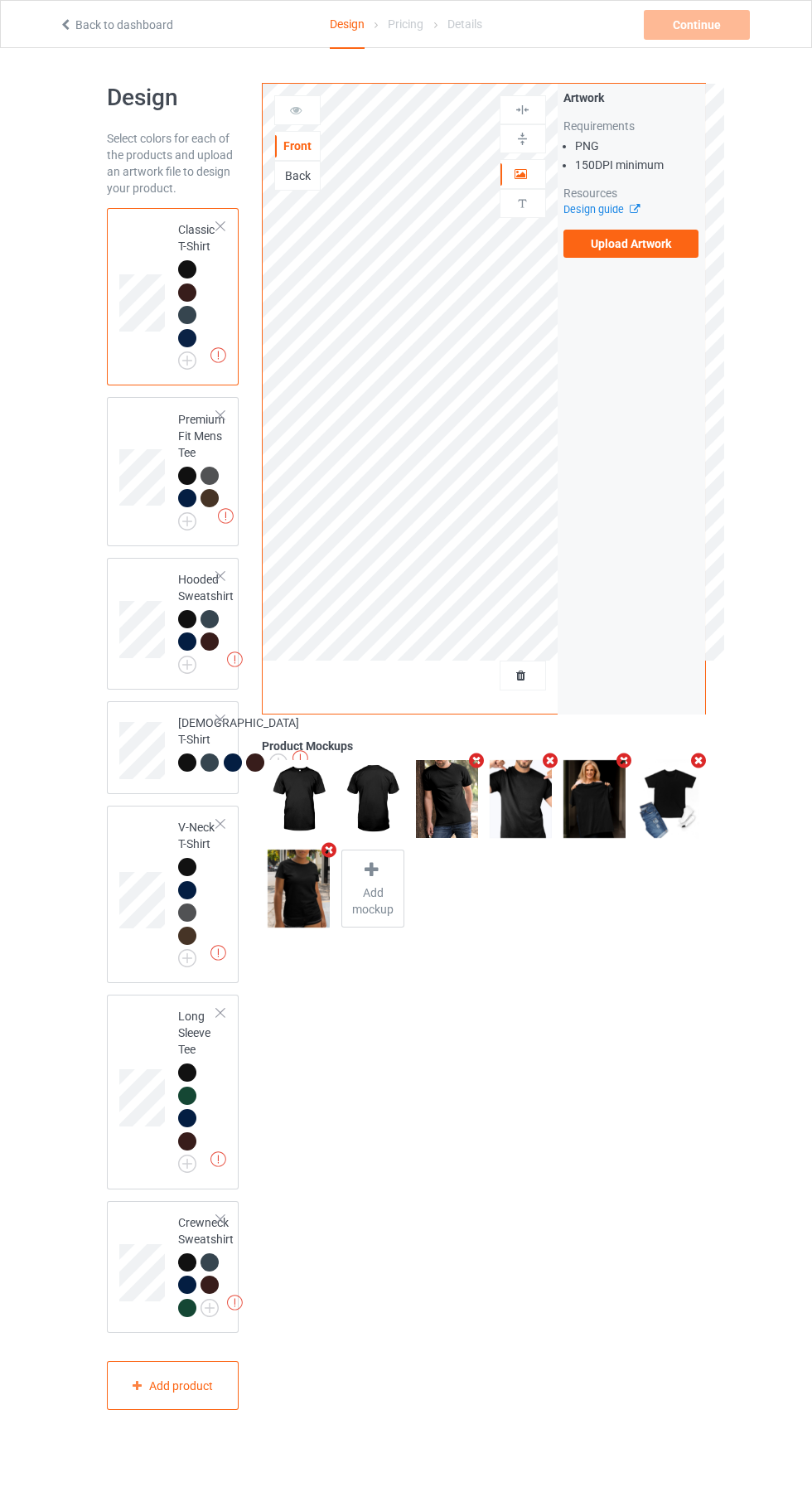
click at [646, 243] on label "Upload Artwork" at bounding box center [631, 243] width 135 height 28
click at [0, 0] on input "Upload Artwork" at bounding box center [0, 0] width 0 height 0
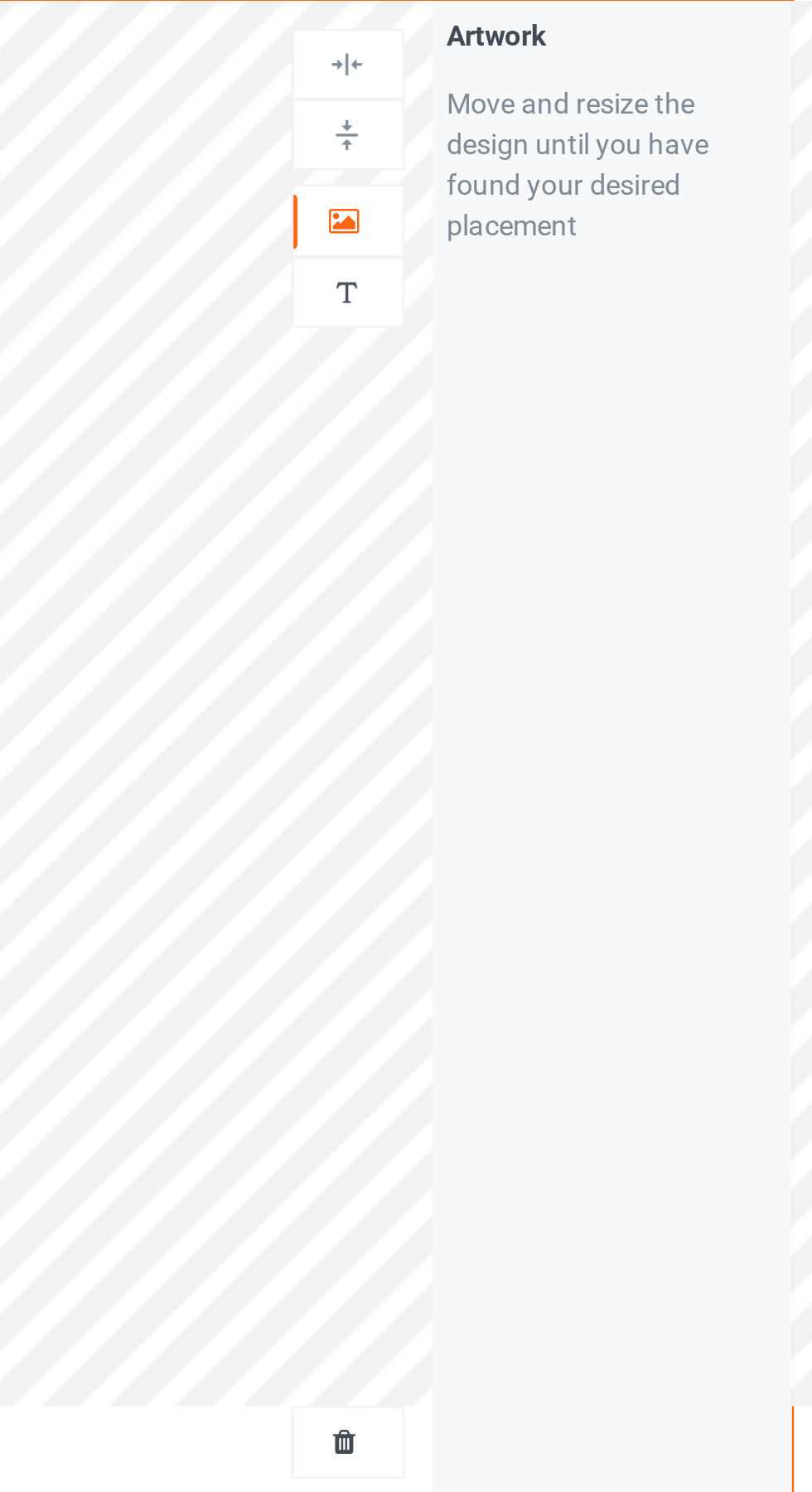
click at [521, 174] on icon at bounding box center [521, 171] width 14 height 12
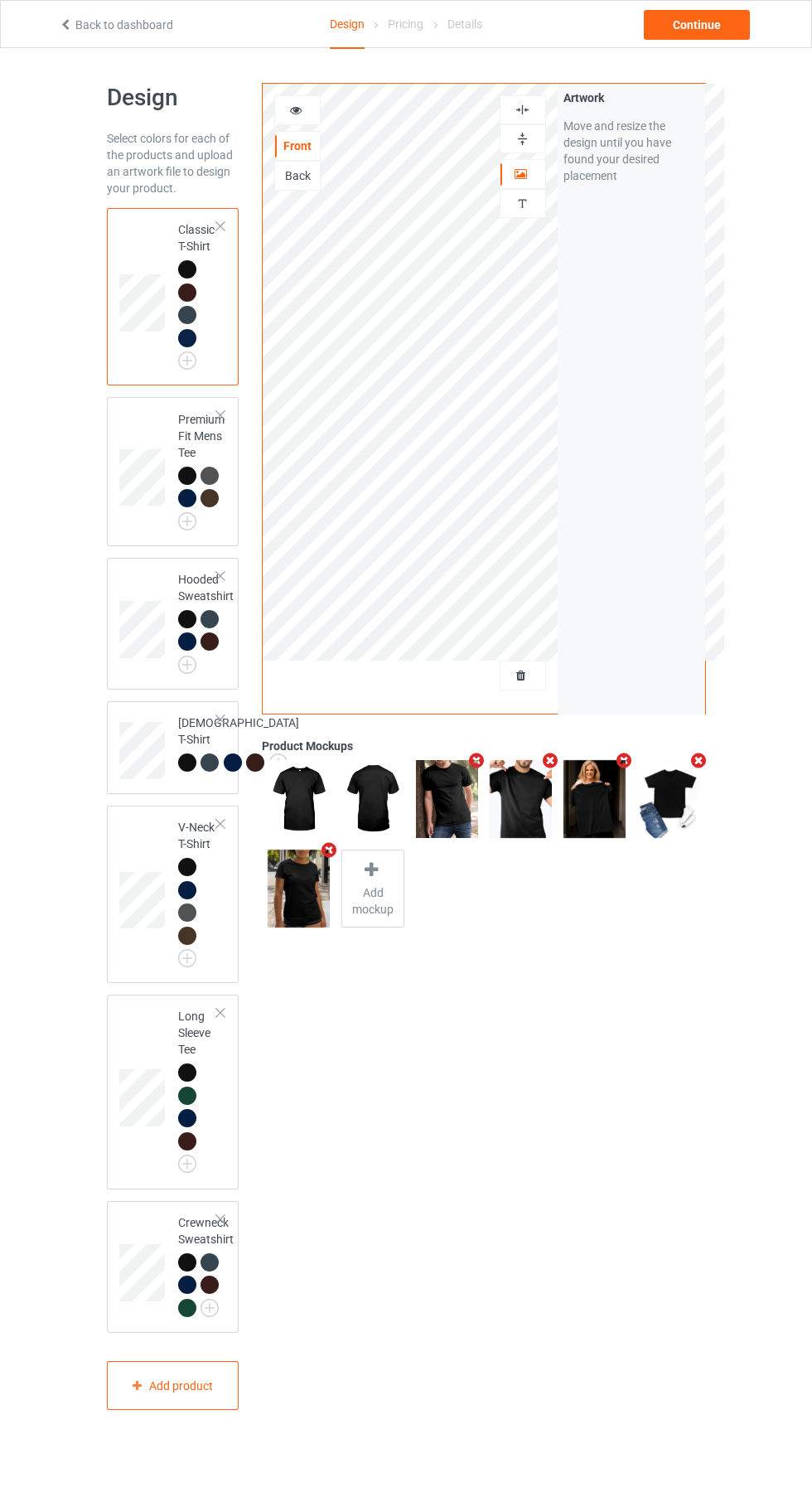
click at [0, 0] on img at bounding box center [0, 0] width 0 height 0
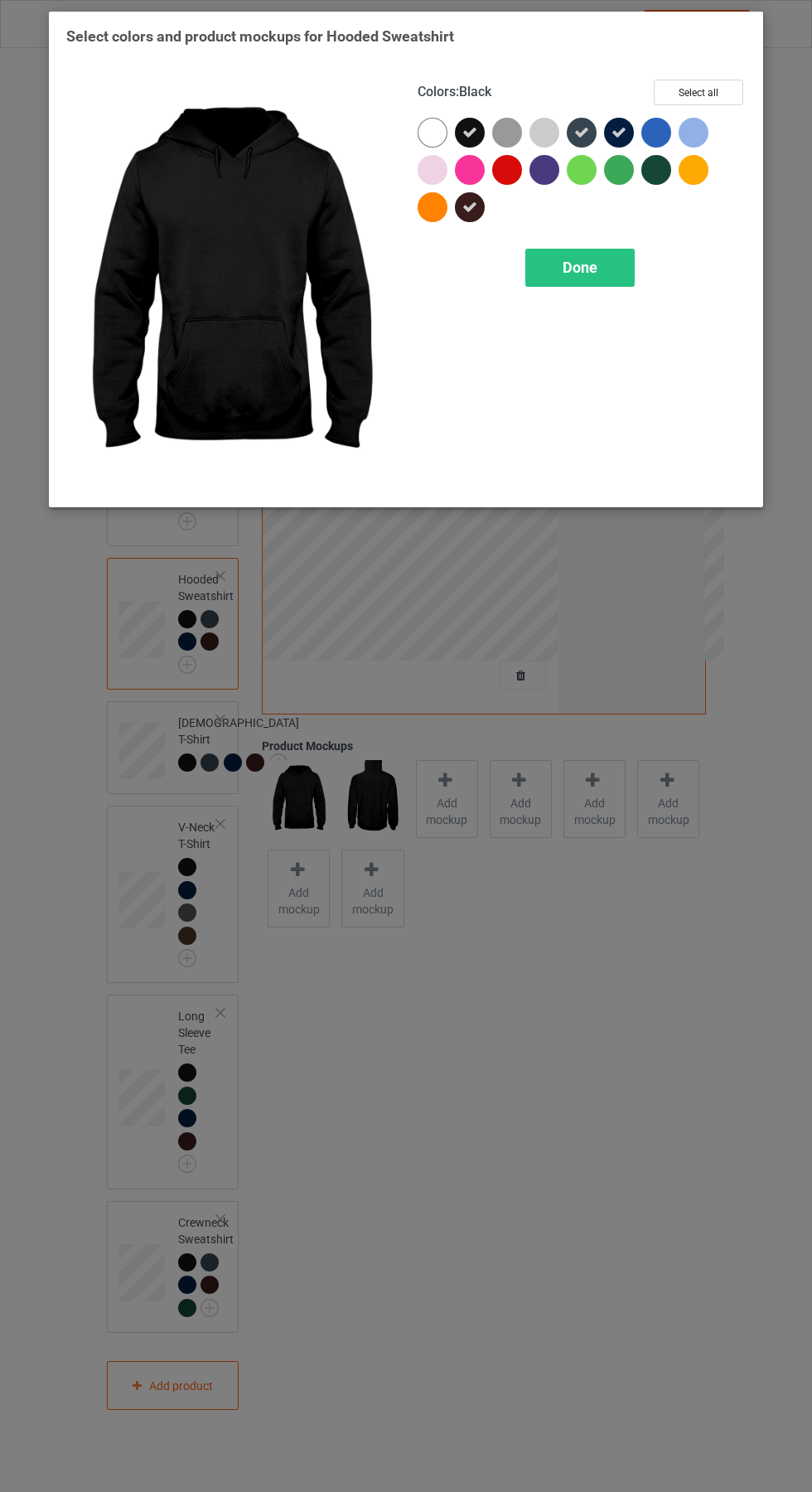
click at [607, 260] on div "Done" at bounding box center [580, 267] width 110 height 38
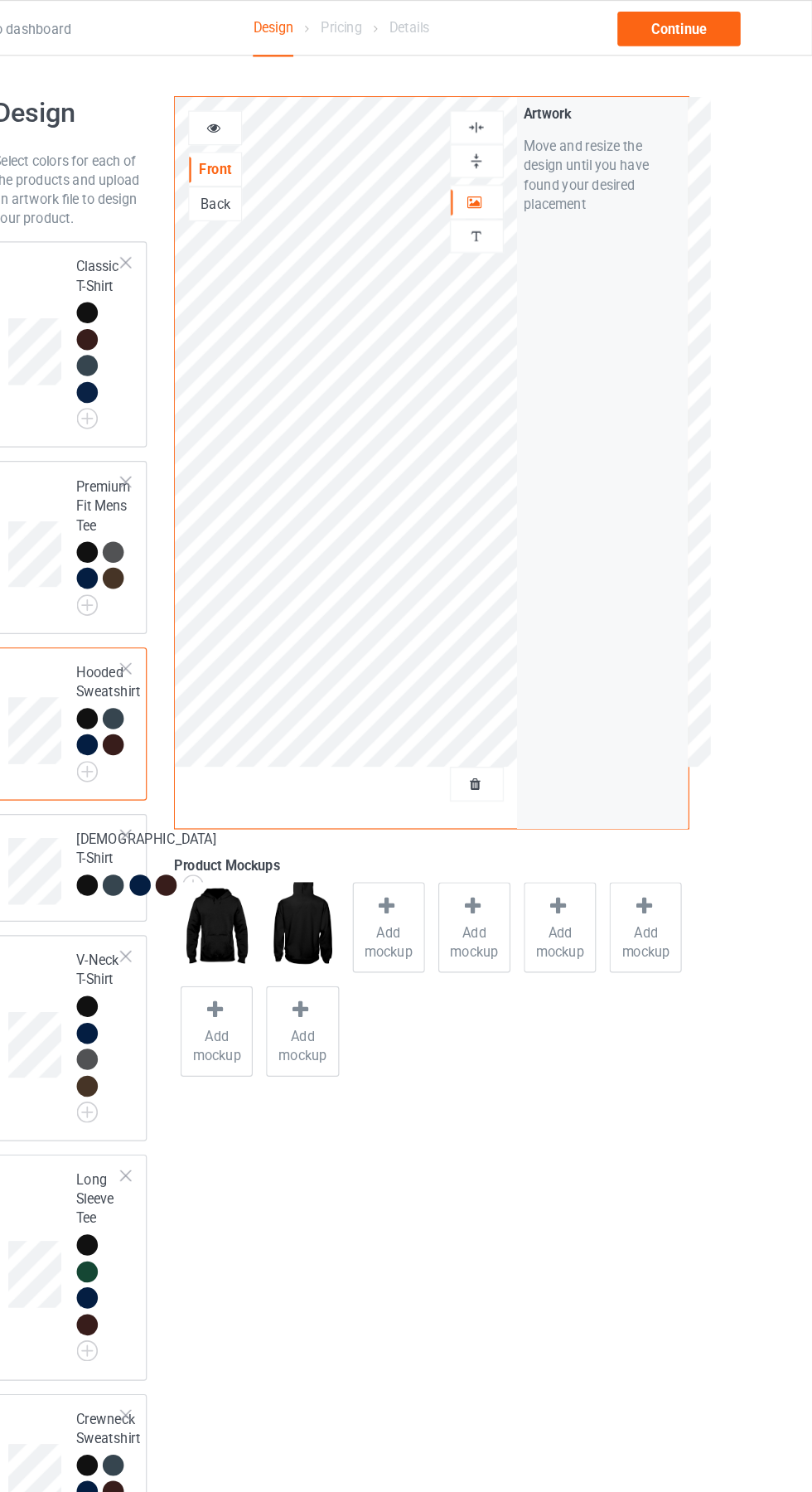
click at [0, 0] on img at bounding box center [0, 0] width 0 height 0
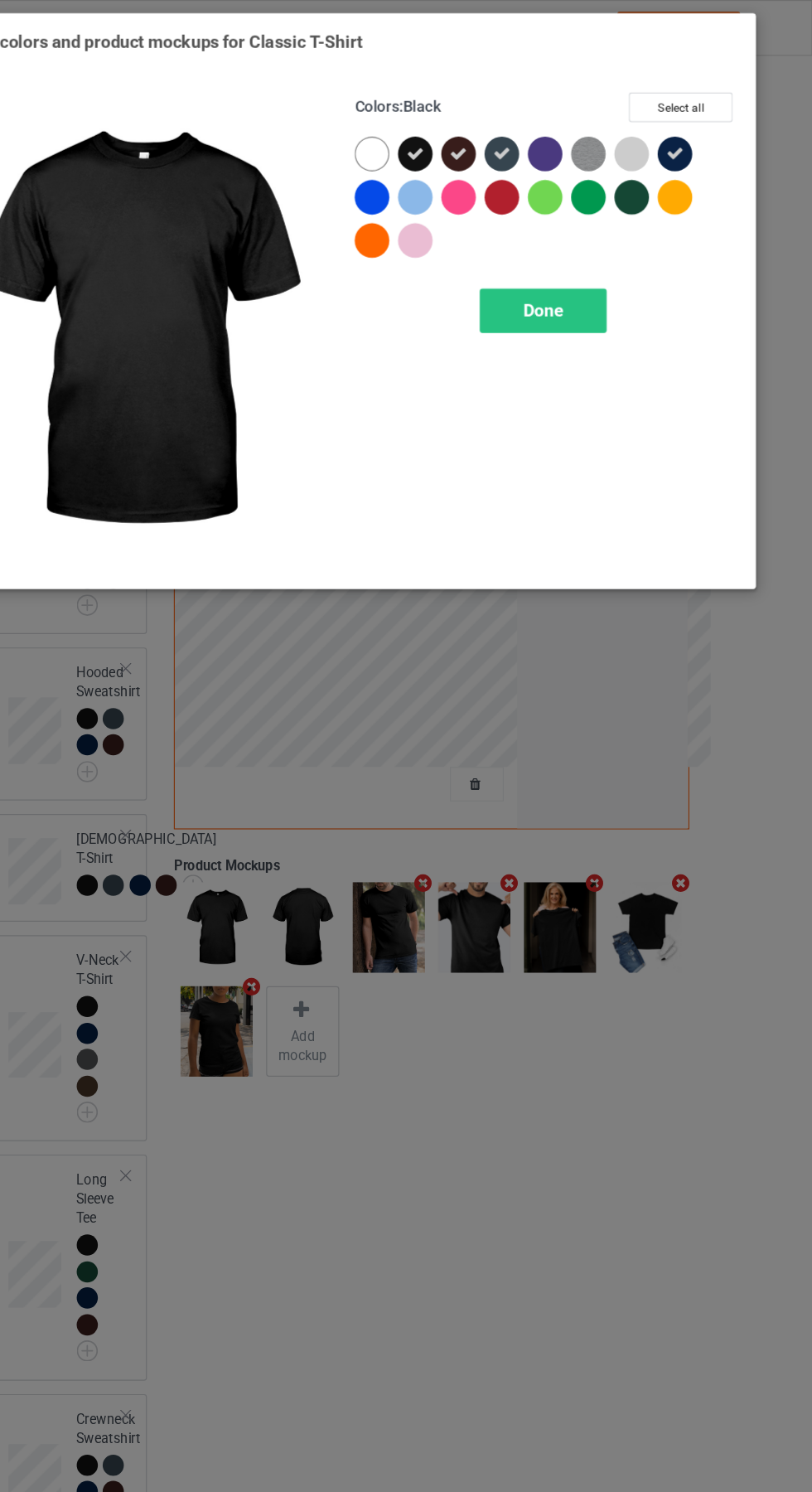
click at [617, 273] on div "Done" at bounding box center [580, 267] width 110 height 38
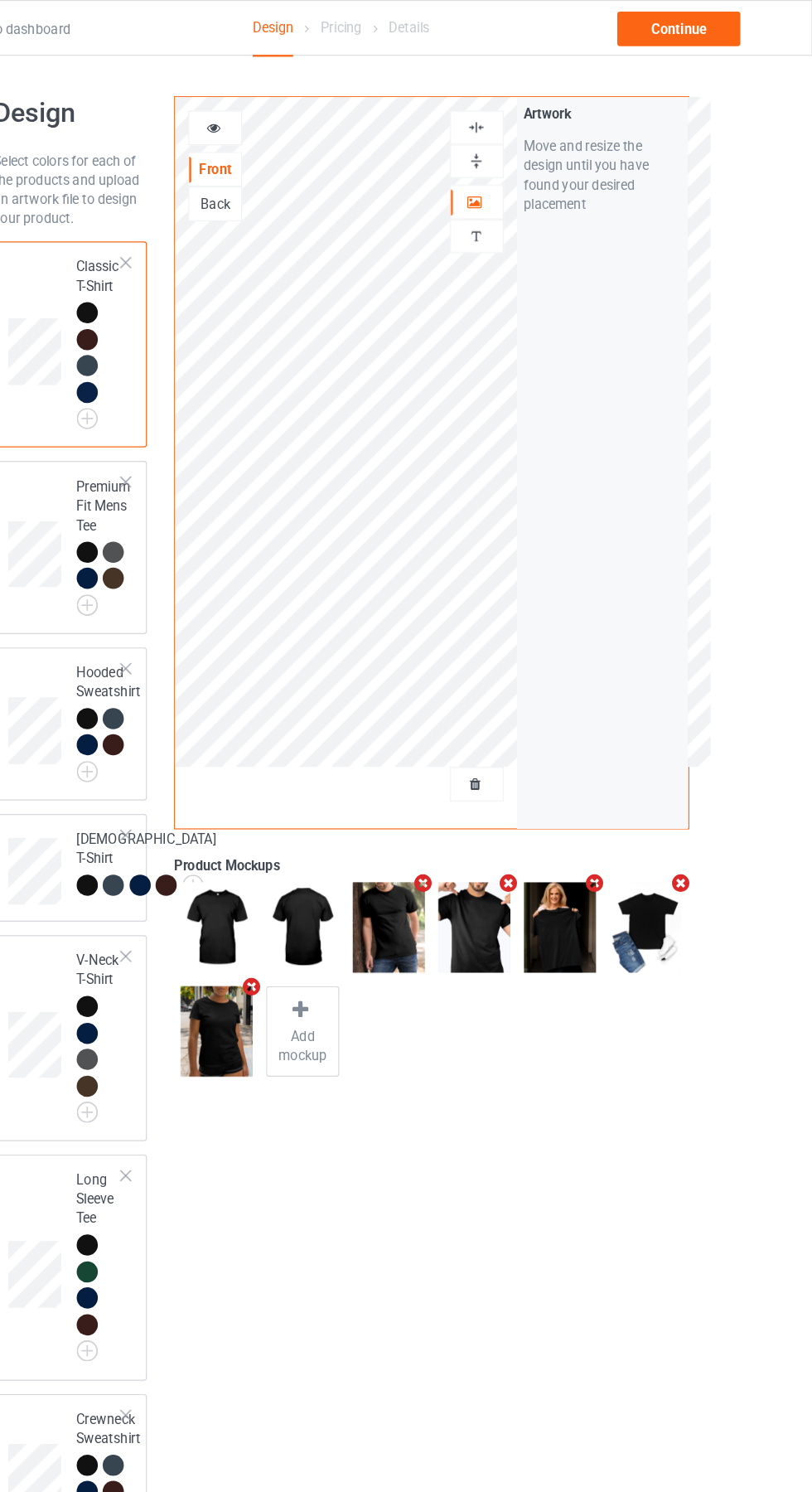
click at [296, 108] on icon at bounding box center [296, 108] width 14 height 12
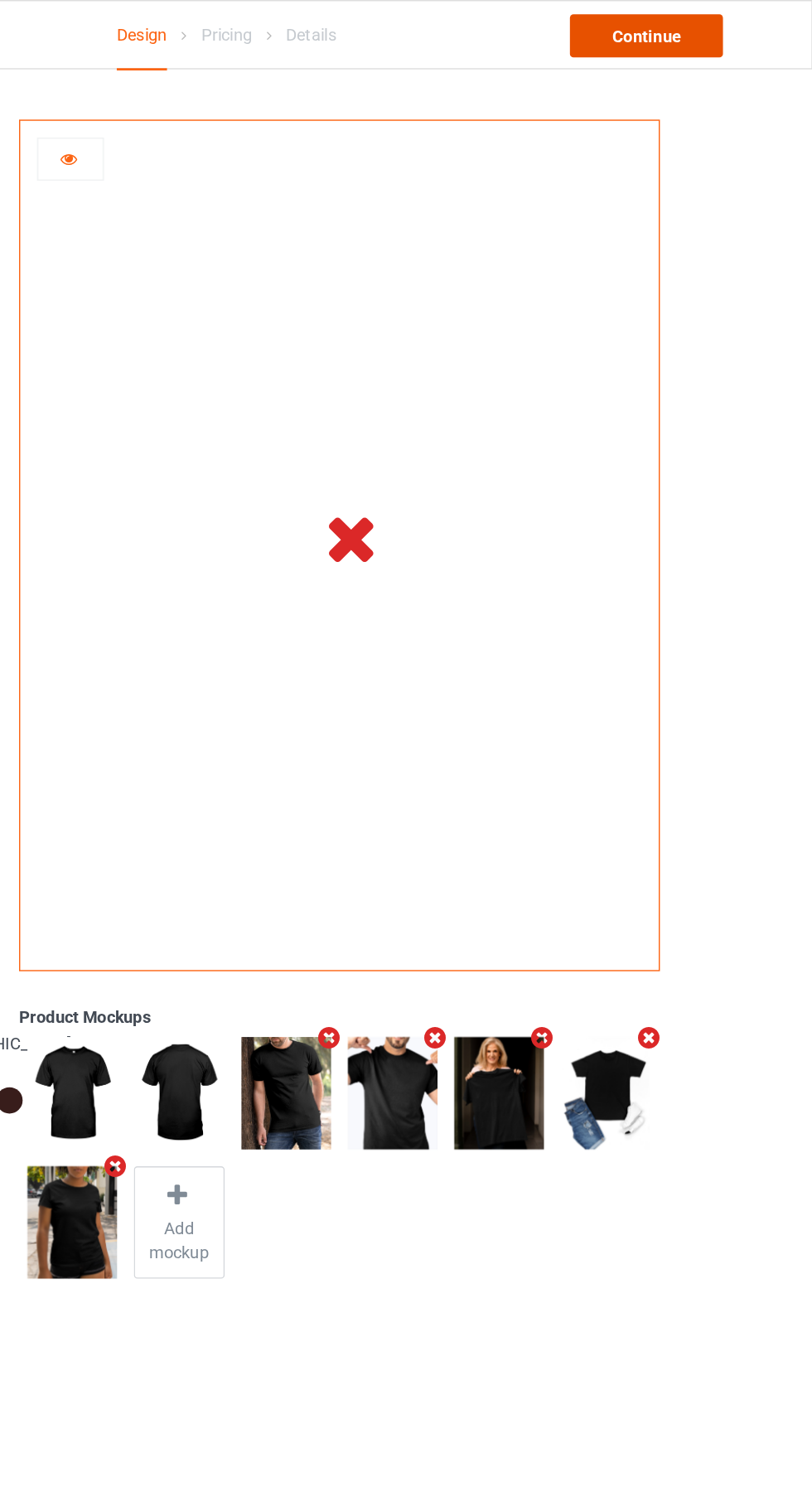
click at [692, 14] on div "Continue" at bounding box center [696, 25] width 106 height 30
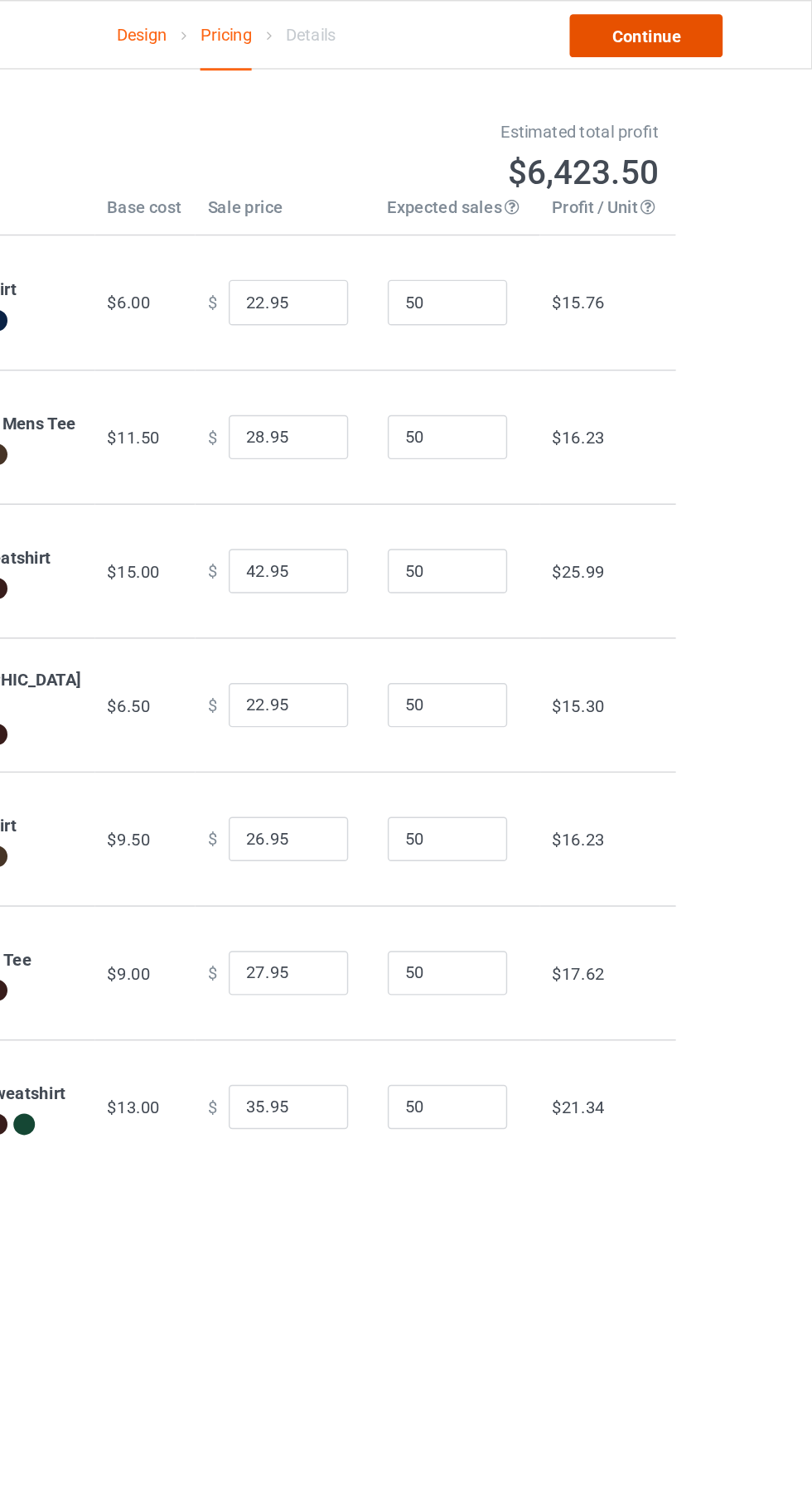
click at [684, 37] on link "Continue" at bounding box center [696, 25] width 106 height 30
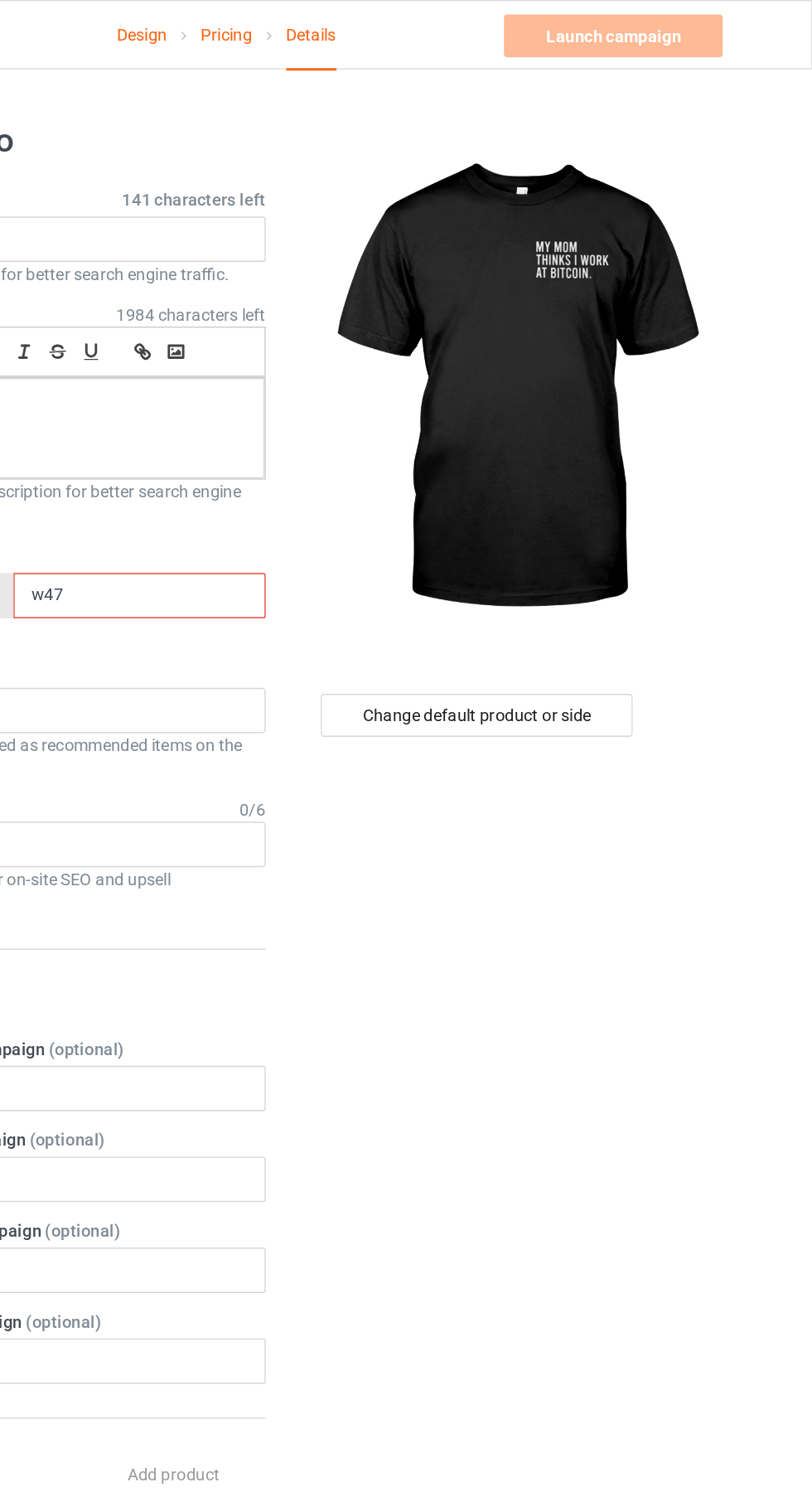
click at [309, 413] on input "w47" at bounding box center [345, 413] width 174 height 32
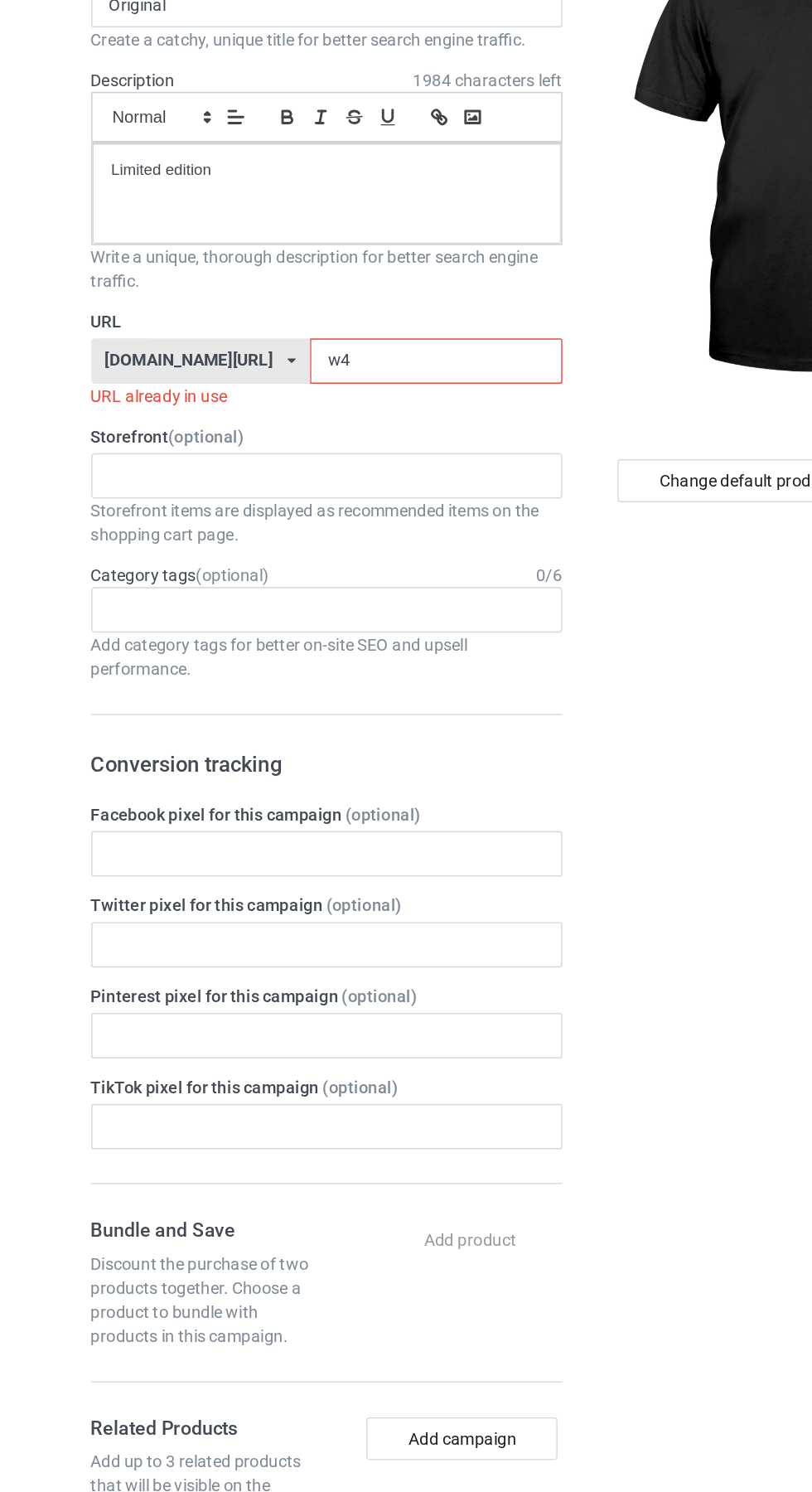
type input "w"
type input "Dr"
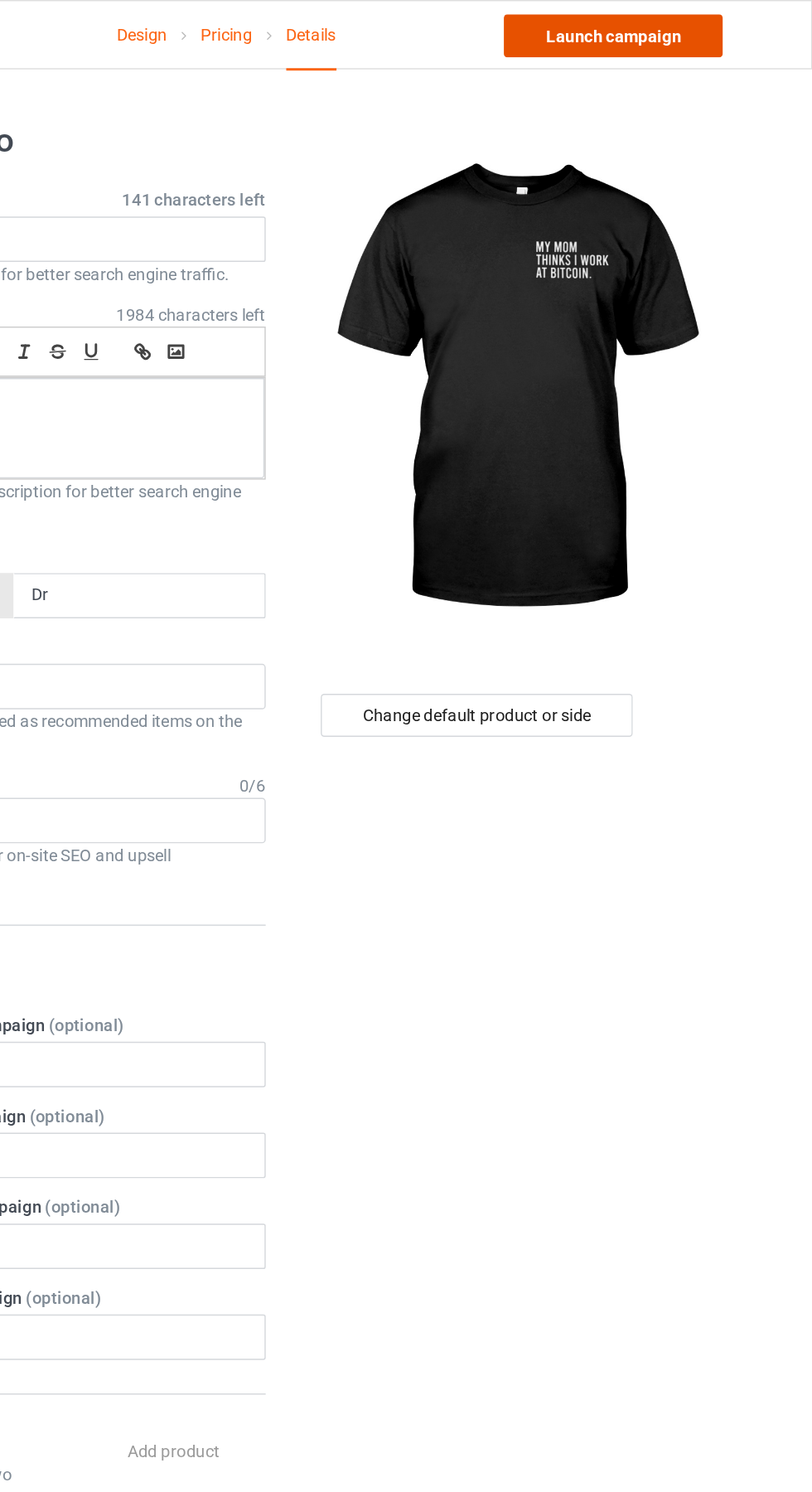
click at [692, 20] on link "Launch campaign" at bounding box center [674, 25] width 151 height 30
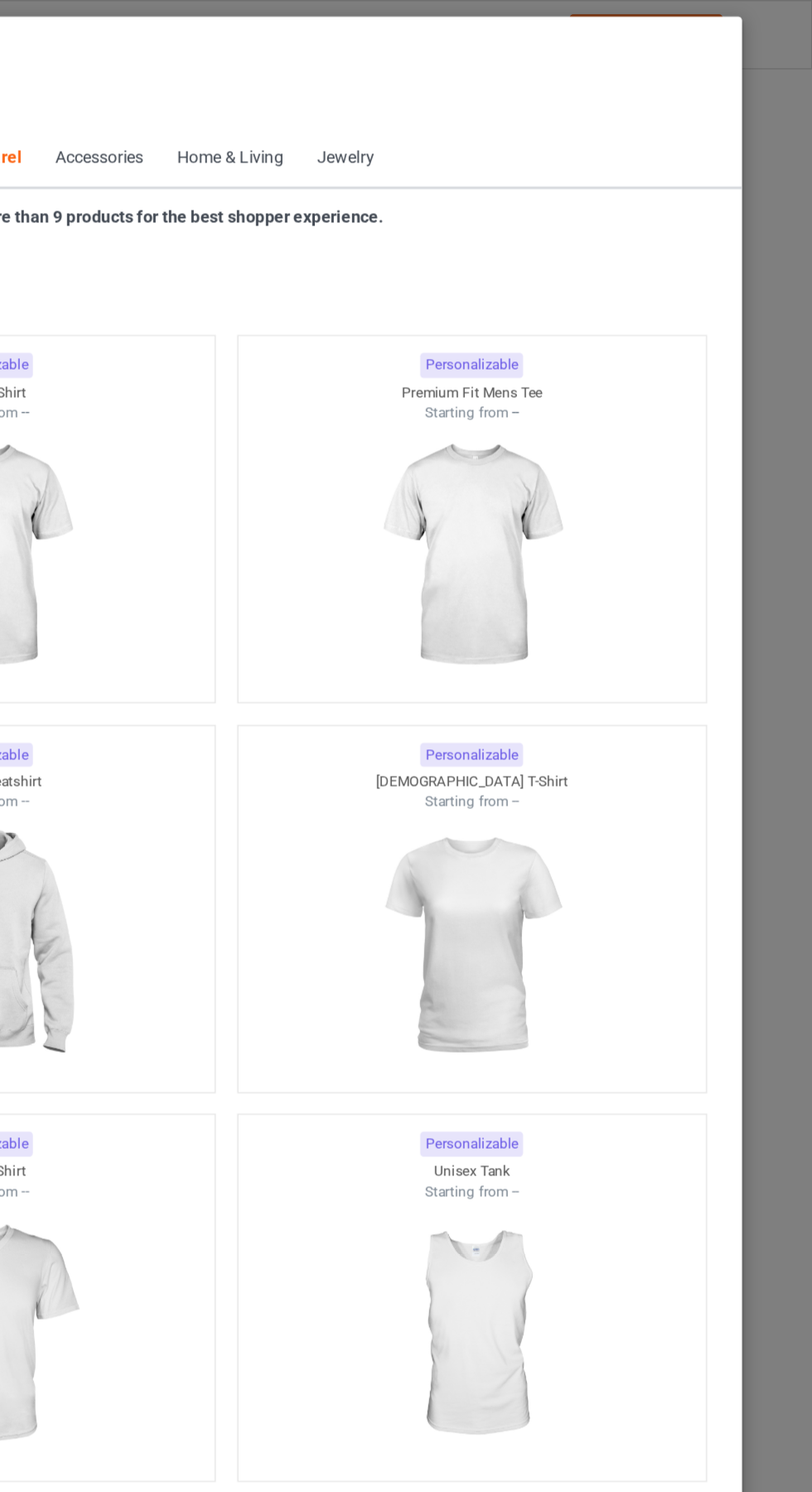
click at [85, 79] on icon at bounding box center [84, 75] width 14 height 12
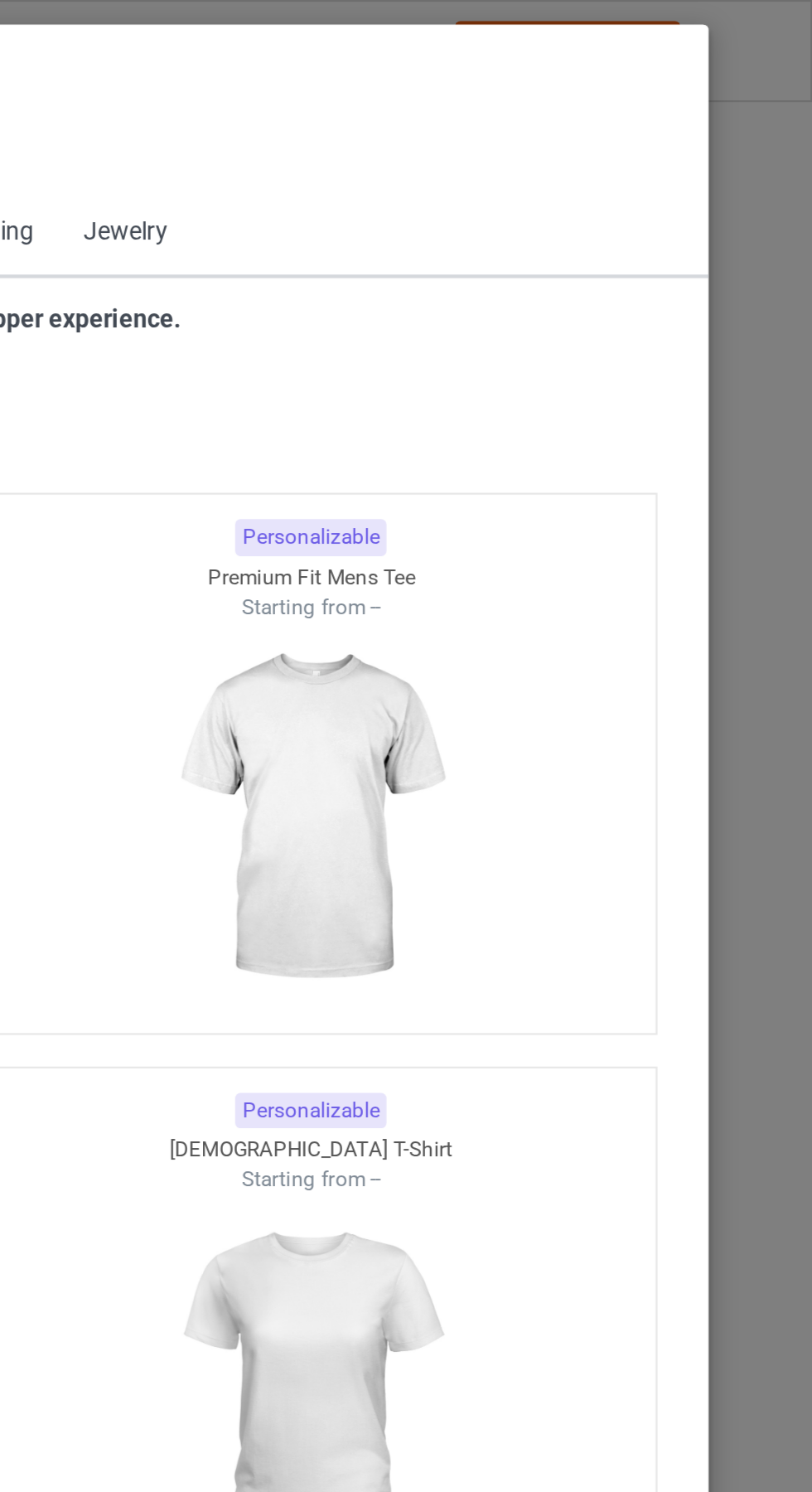
click at [96, 77] on span "Back to Dashboard" at bounding box center [142, 74] width 99 height 13
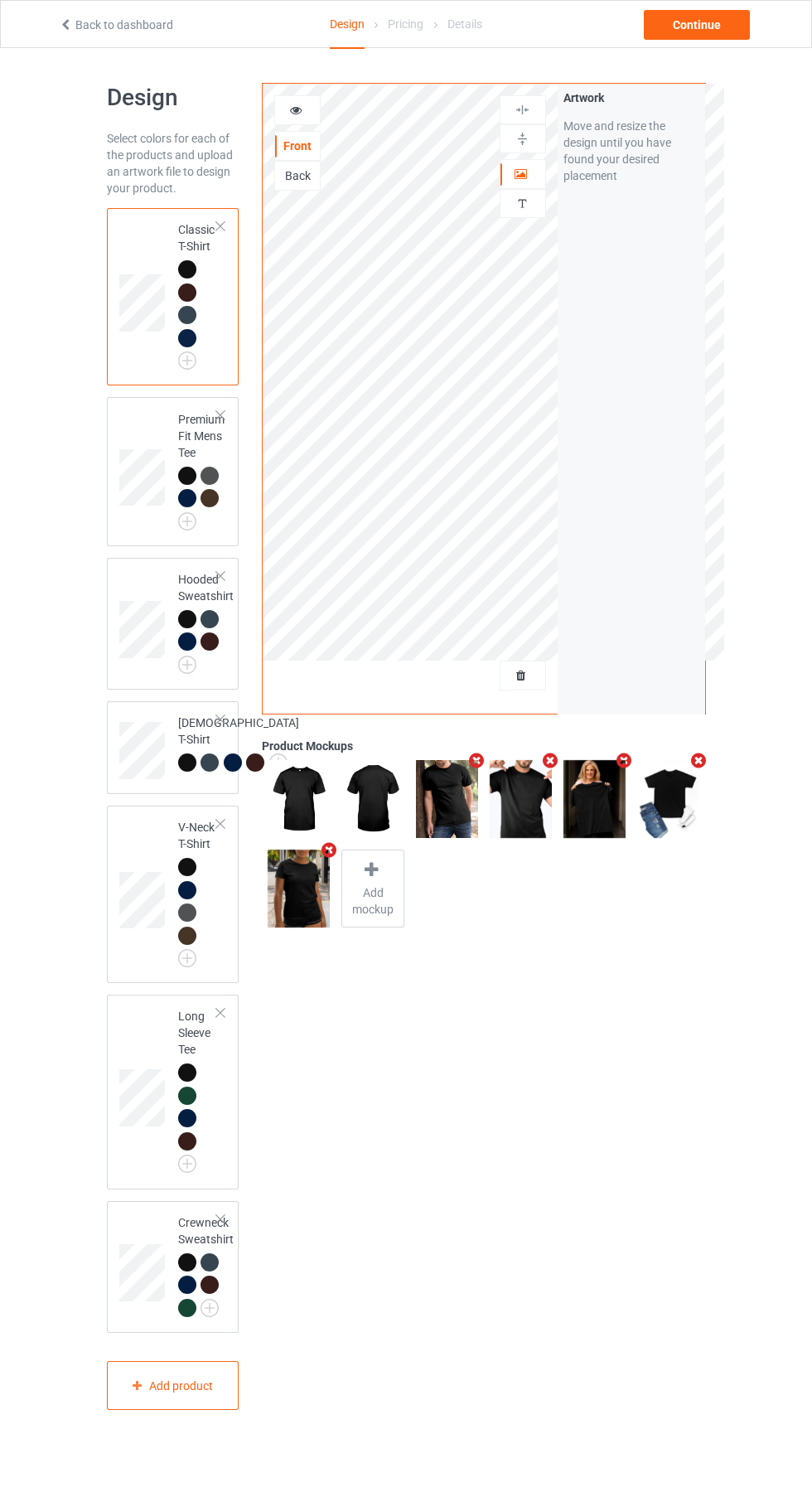
click at [535, 678] on div at bounding box center [522, 675] width 45 height 17
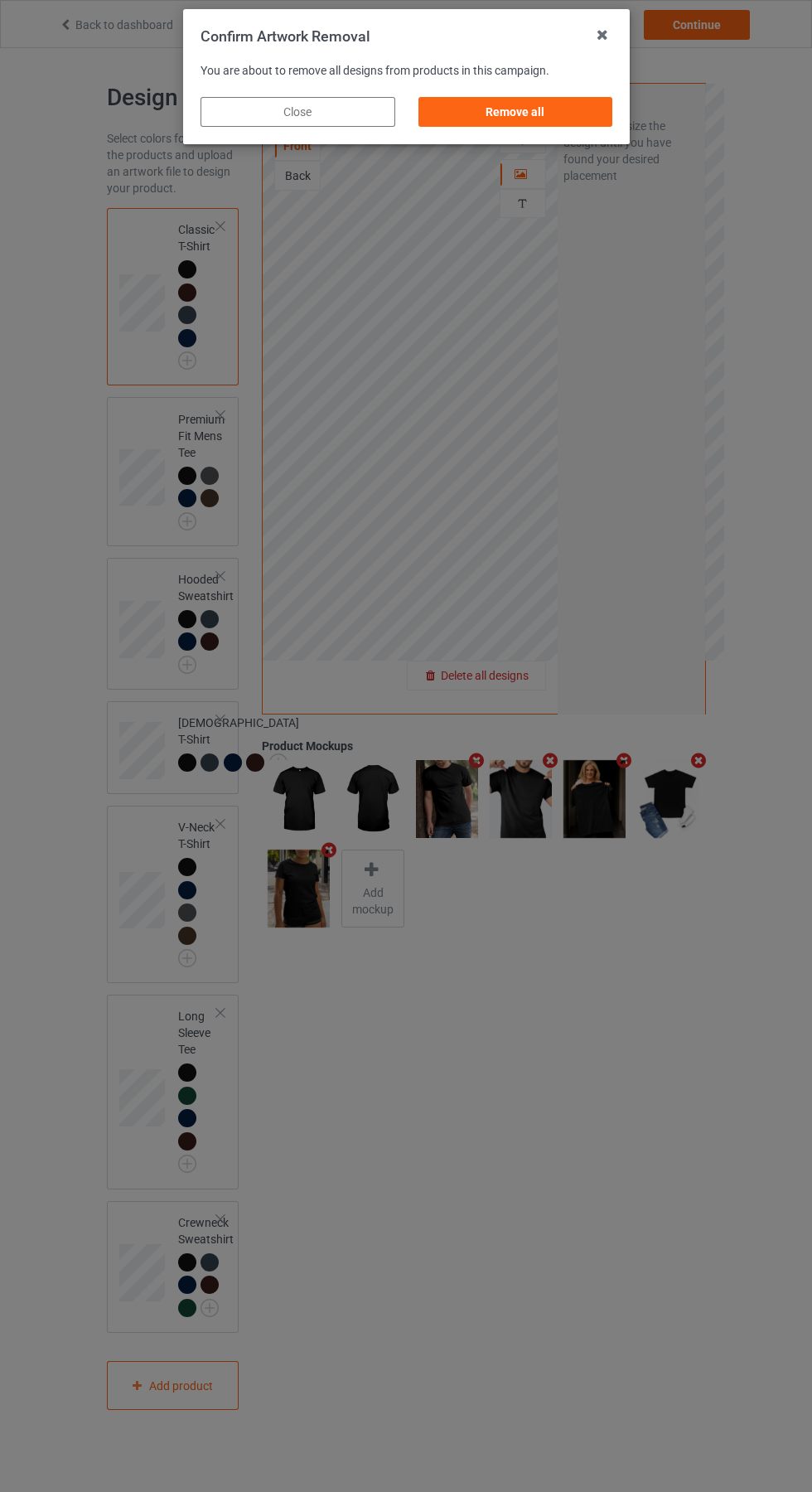
click at [508, 106] on div "Remove all" at bounding box center [514, 112] width 194 height 30
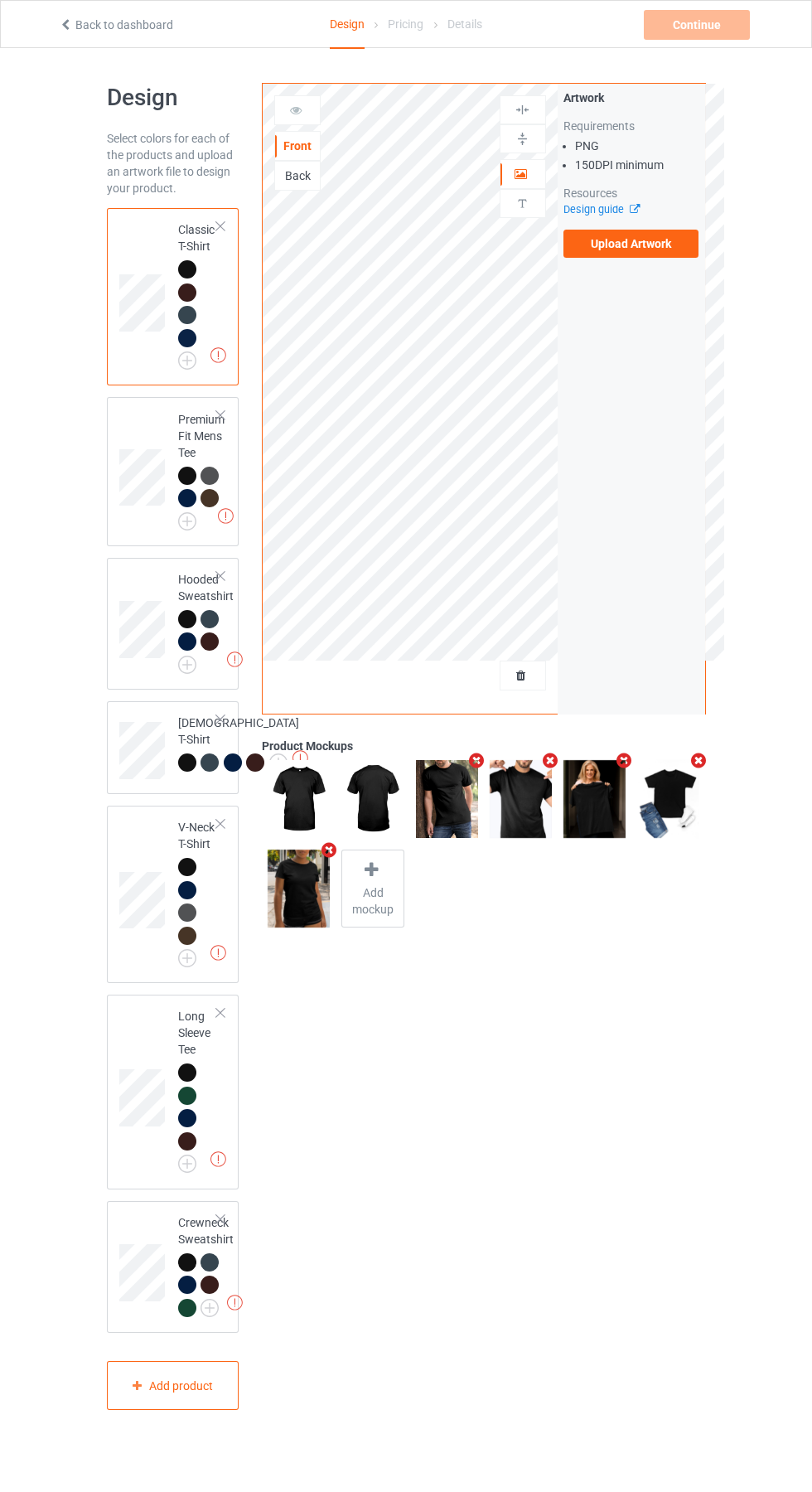
click at [663, 243] on label "Upload Artwork" at bounding box center [631, 243] width 135 height 28
click at [0, 0] on input "Upload Artwork" at bounding box center [0, 0] width 0 height 0
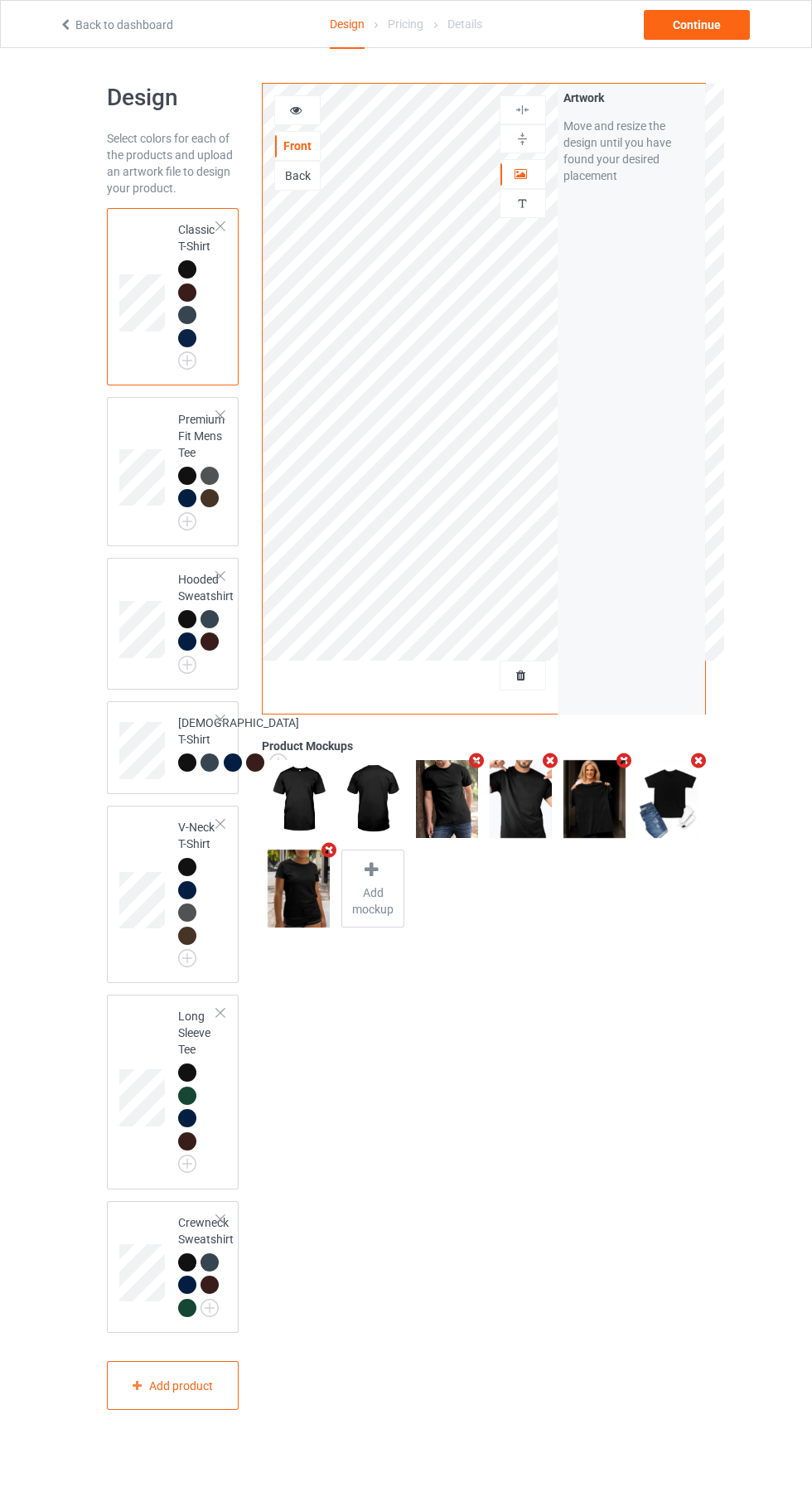
click at [296, 108] on icon at bounding box center [296, 108] width 14 height 12
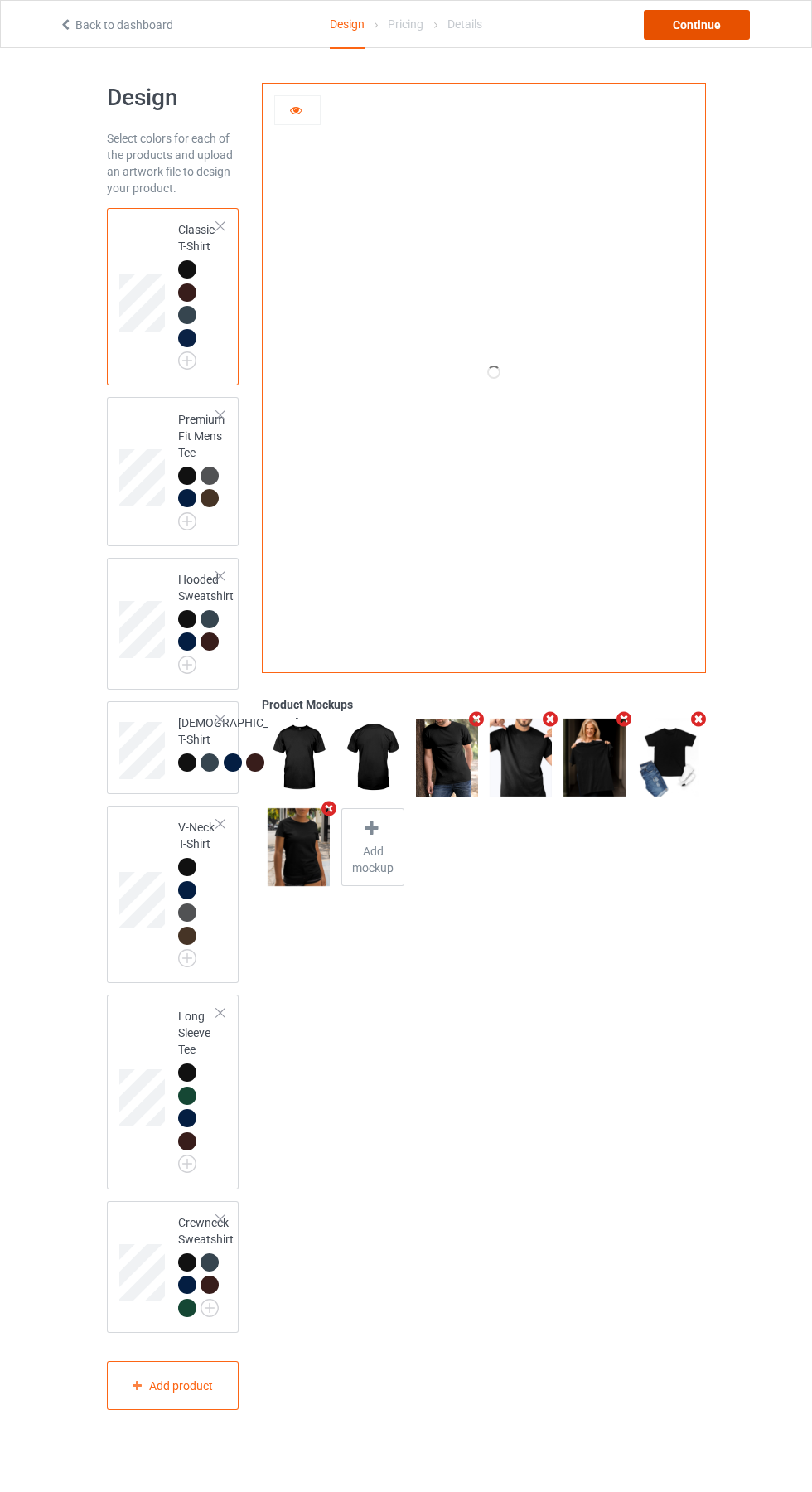
click at [710, 24] on div "Continue" at bounding box center [696, 25] width 106 height 30
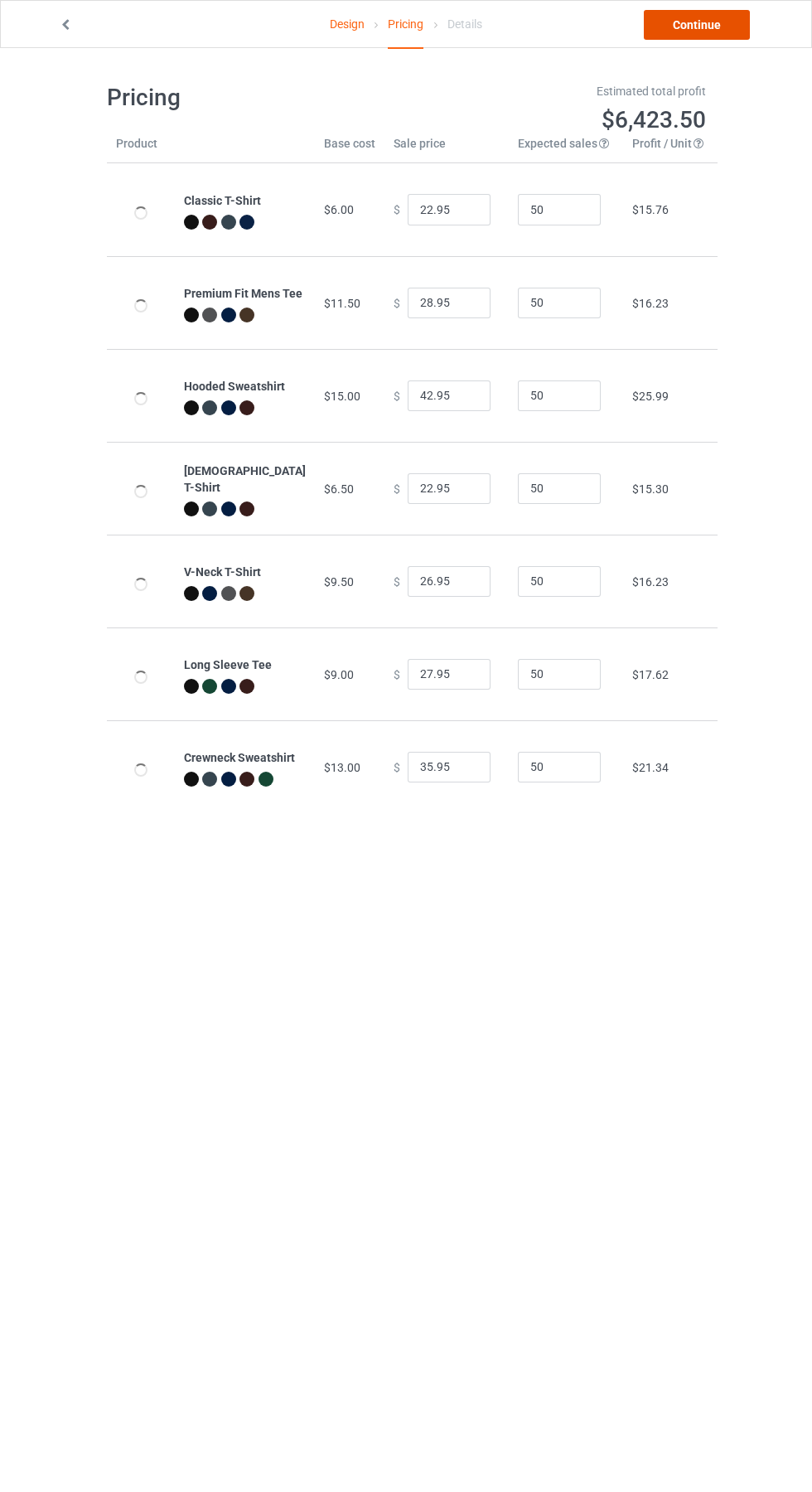
click at [708, 34] on link "Continue" at bounding box center [696, 25] width 106 height 30
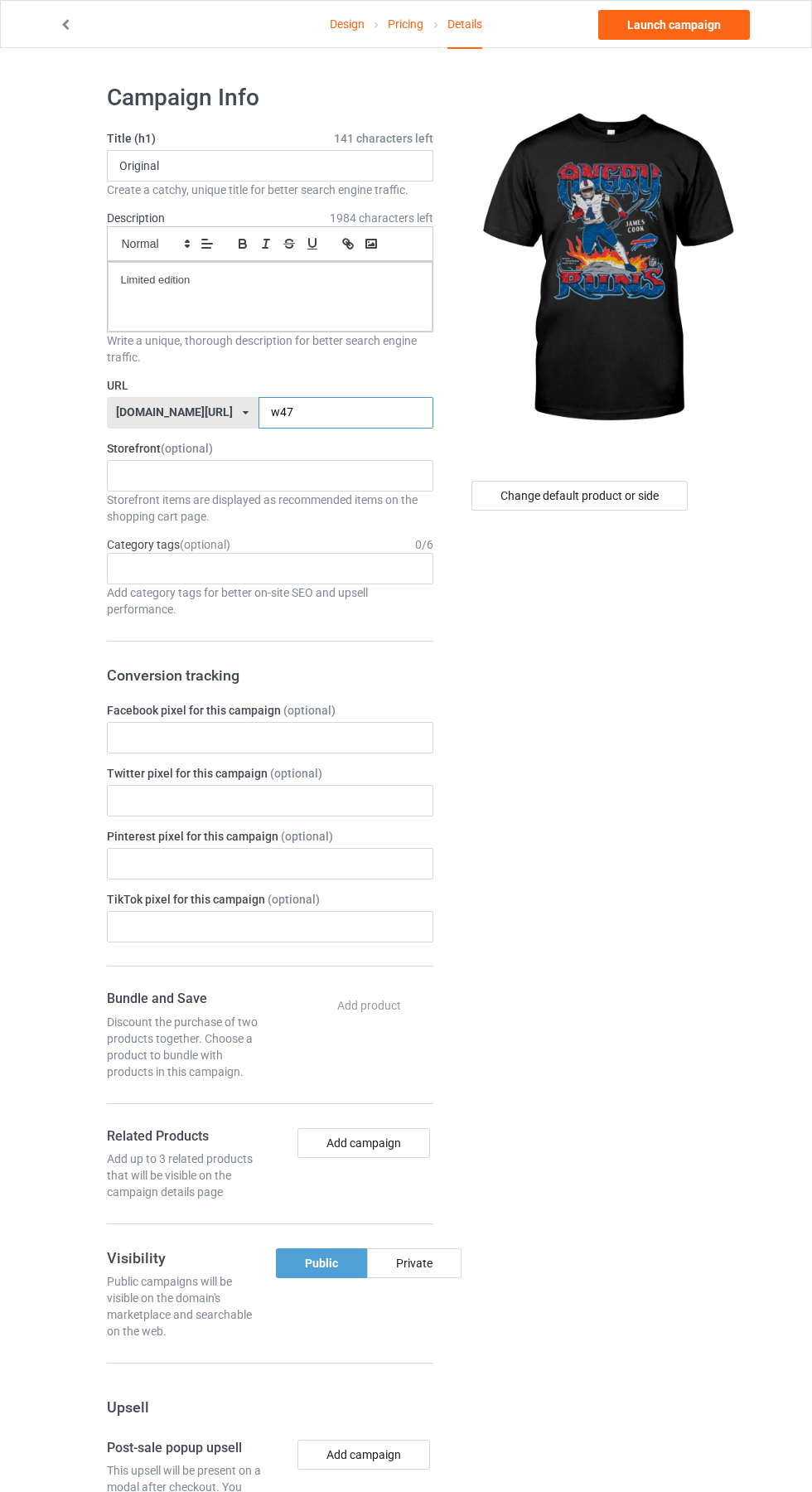
click at [302, 413] on input "w47" at bounding box center [345, 413] width 174 height 32
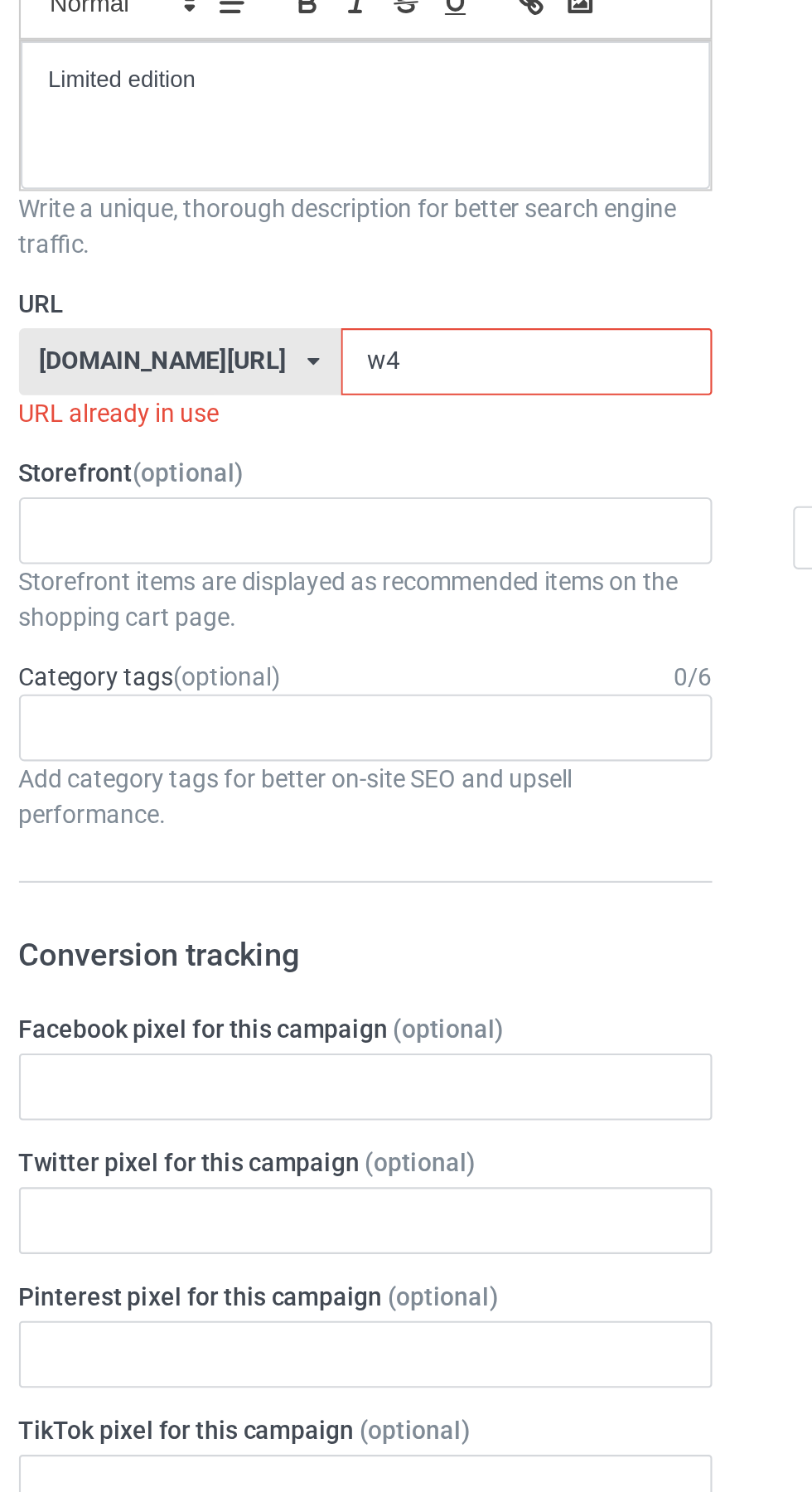
type input "w"
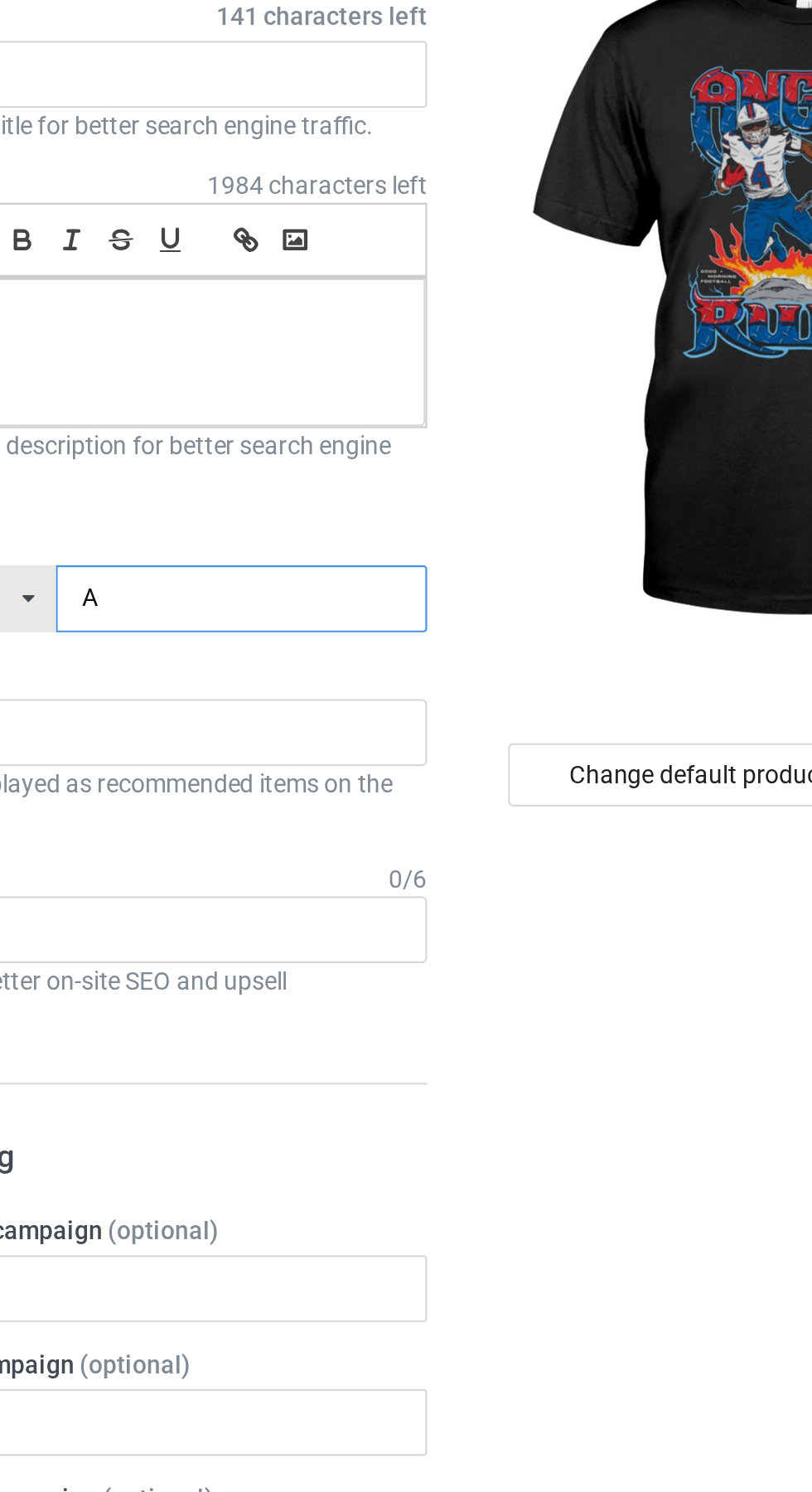
type input "Ar"
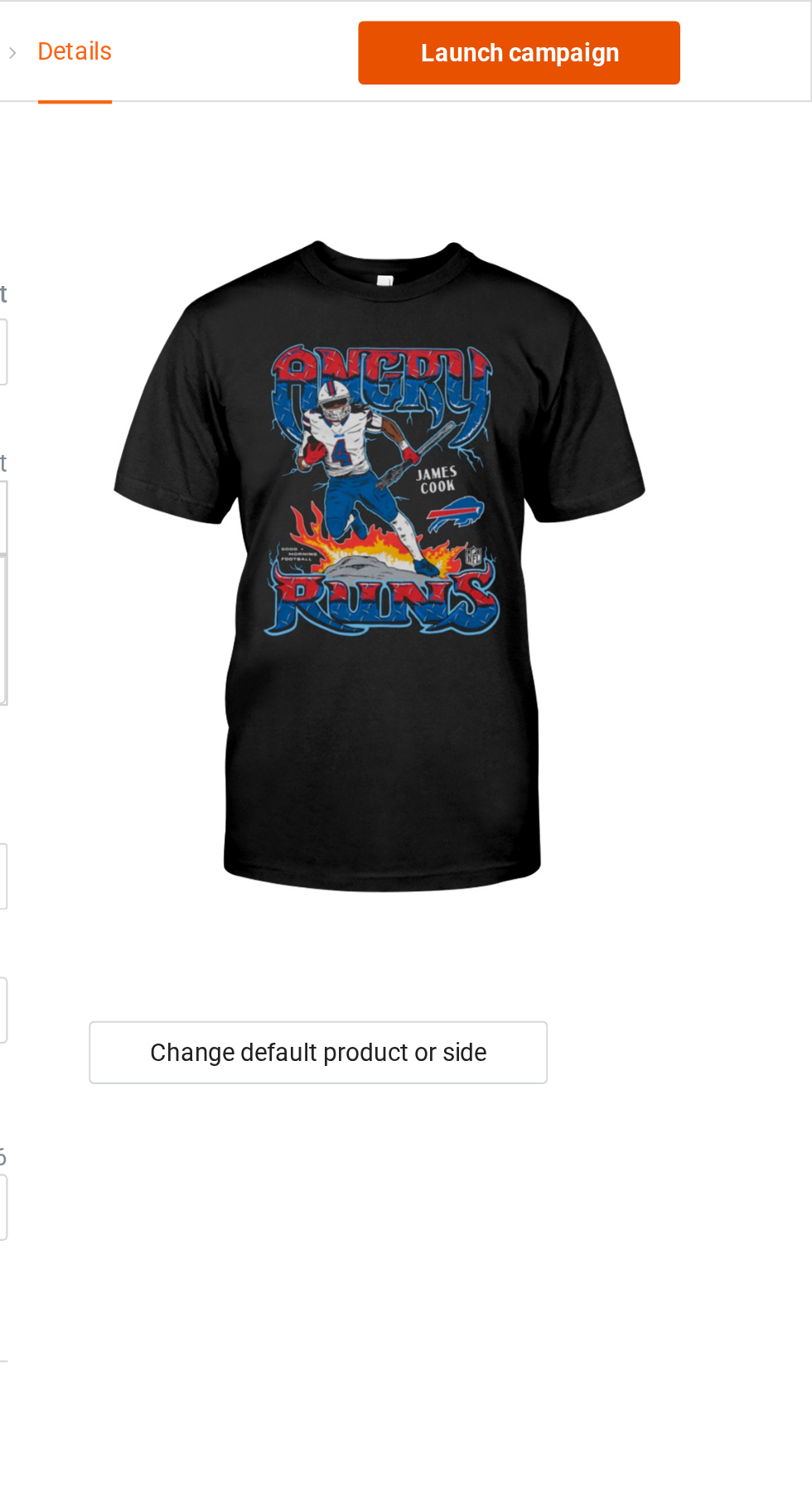
click at [697, 30] on link "Launch campaign" at bounding box center [674, 25] width 151 height 30
